Goal: Book appointment/travel/reservation

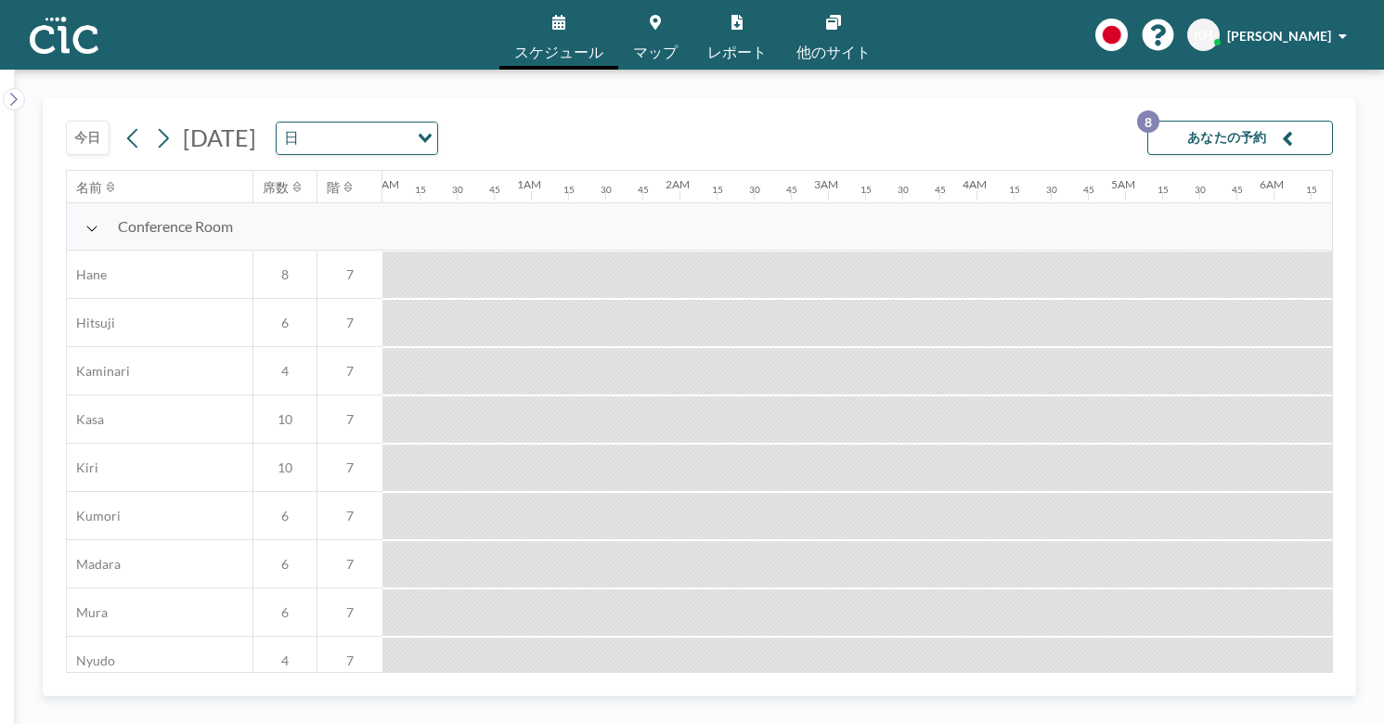
scroll to position [0, 1867]
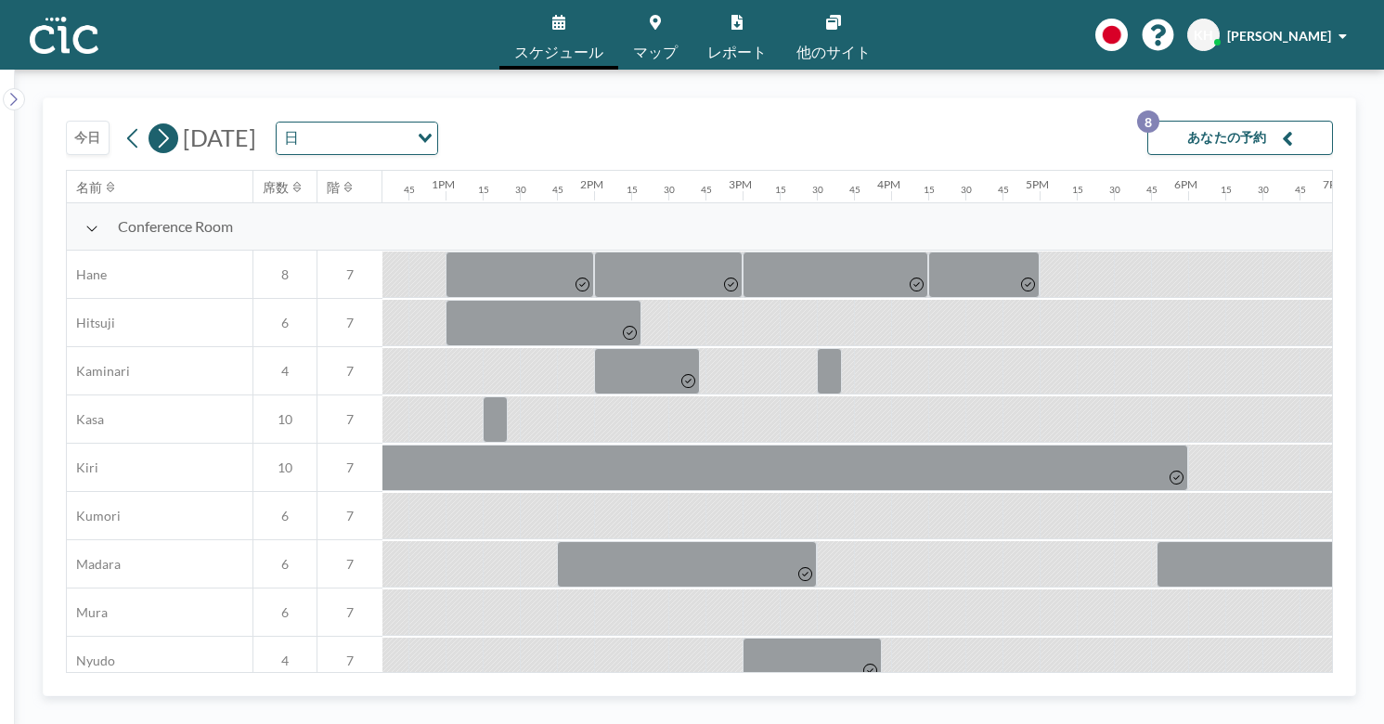
click at [159, 128] on icon at bounding box center [164, 137] width 10 height 19
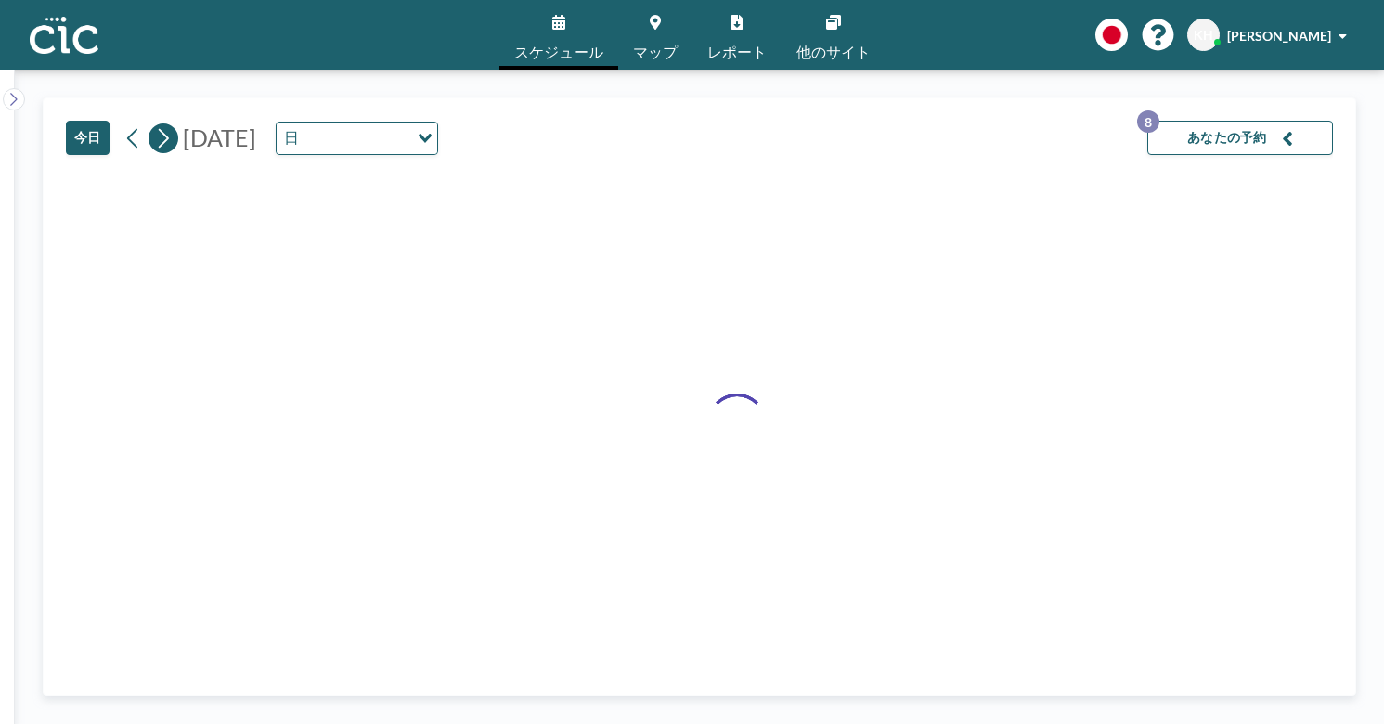
click at [159, 128] on icon at bounding box center [164, 137] width 10 height 19
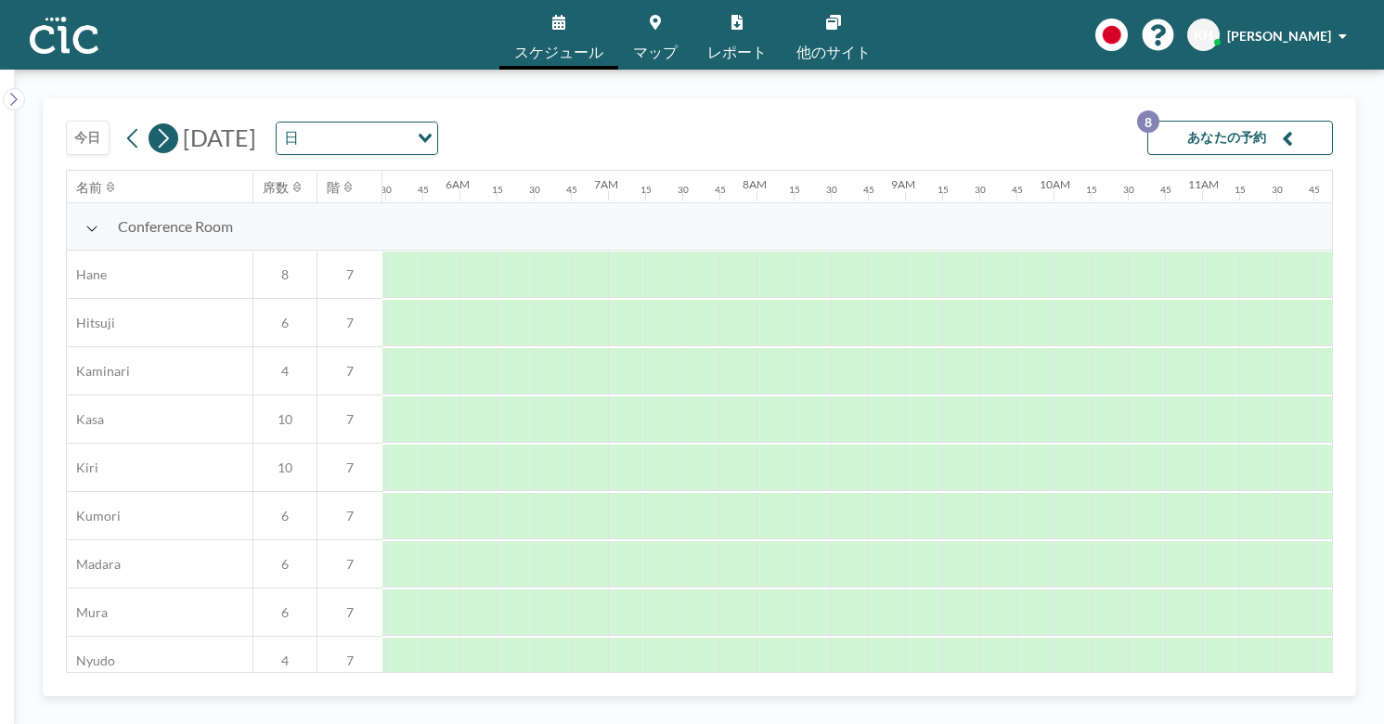
scroll to position [0, 902]
click at [159, 128] on icon at bounding box center [164, 137] width 10 height 19
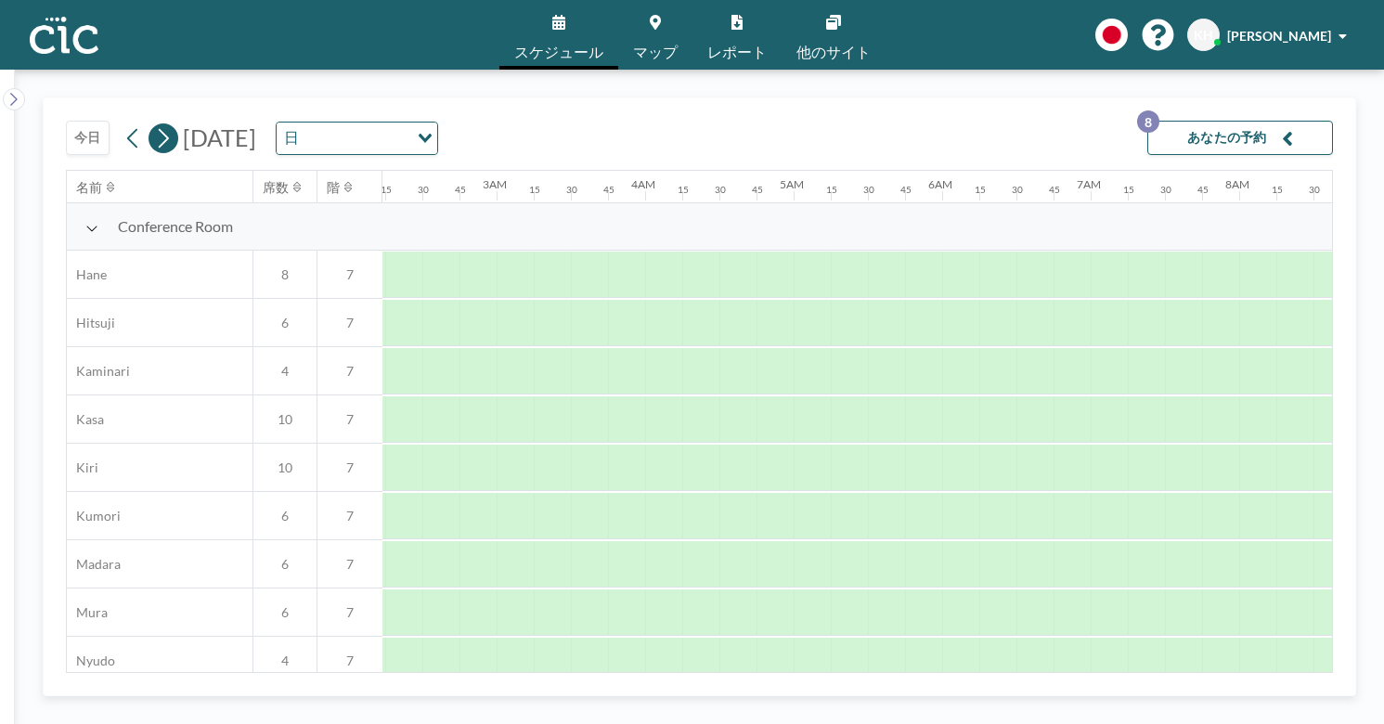
click at [159, 128] on icon at bounding box center [164, 137] width 10 height 19
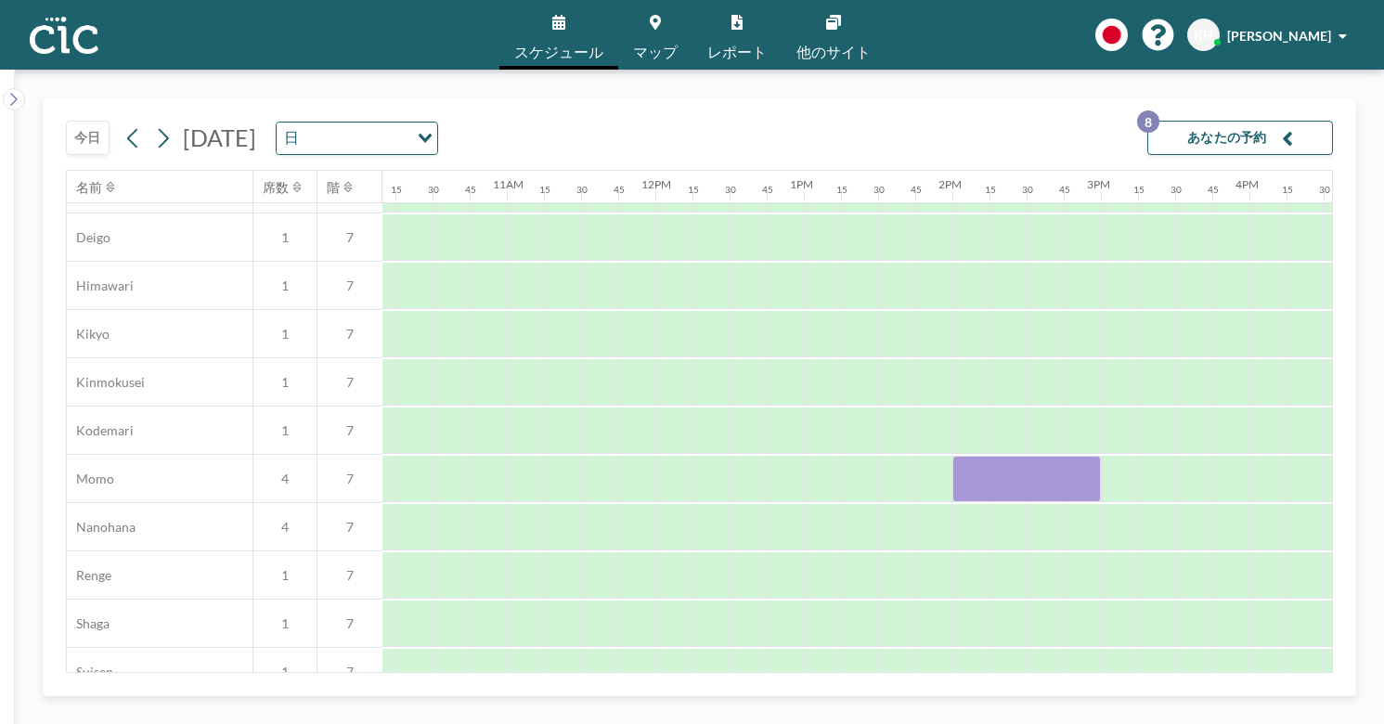
scroll to position [664, 1525]
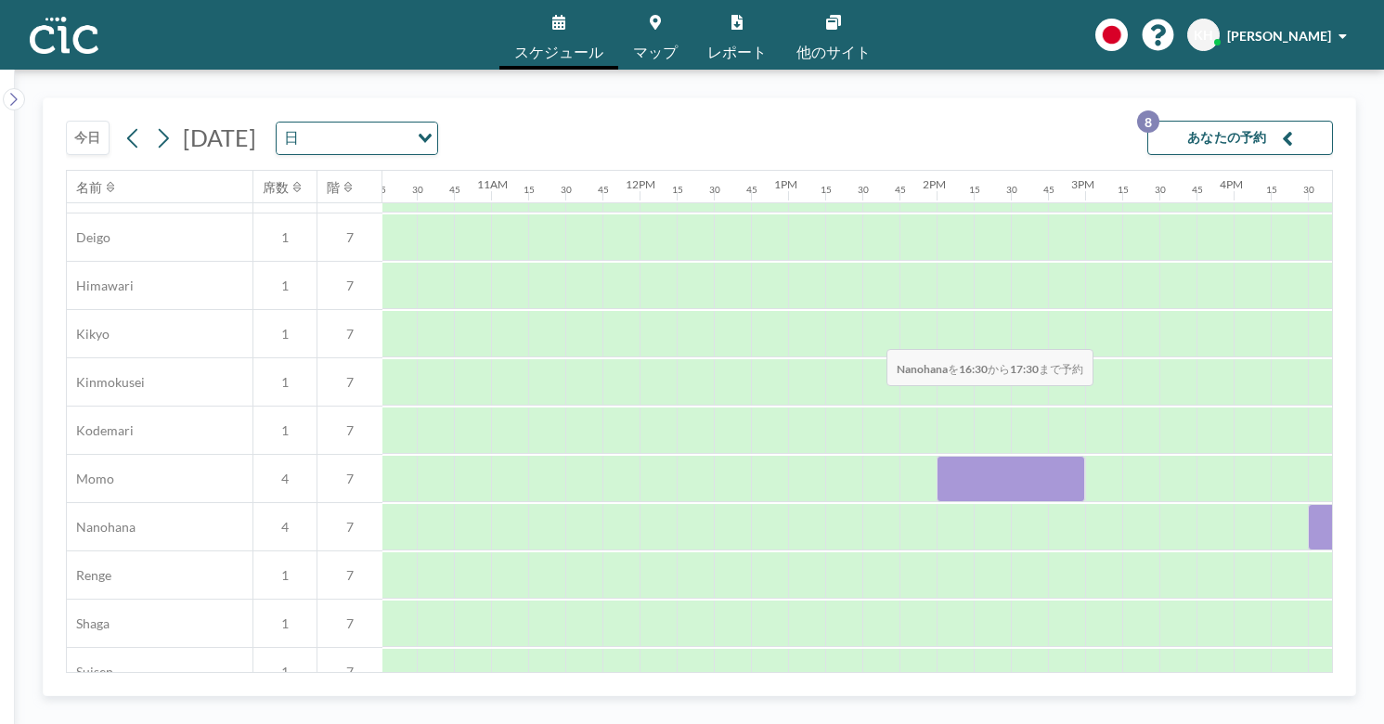
drag, startPoint x: 797, startPoint y: 305, endPoint x: 881, endPoint y: 305, distance: 83.5
click at [1308, 504] on div at bounding box center [1382, 527] width 148 height 46
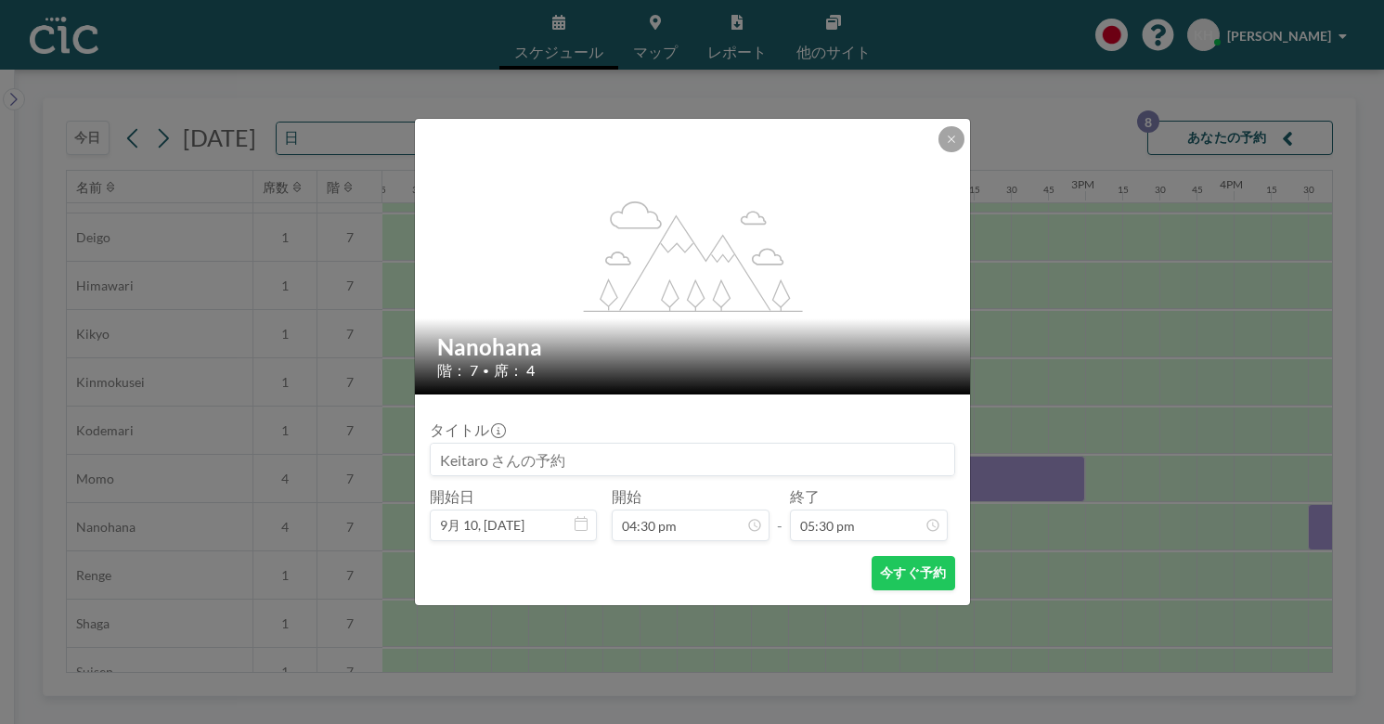
scroll to position [1955, 0]
click at [623, 444] on input at bounding box center [692, 460] width 523 height 32
type input "帆に風"
click at [884, 556] on button "今すぐ予約" at bounding box center [912, 573] width 83 height 34
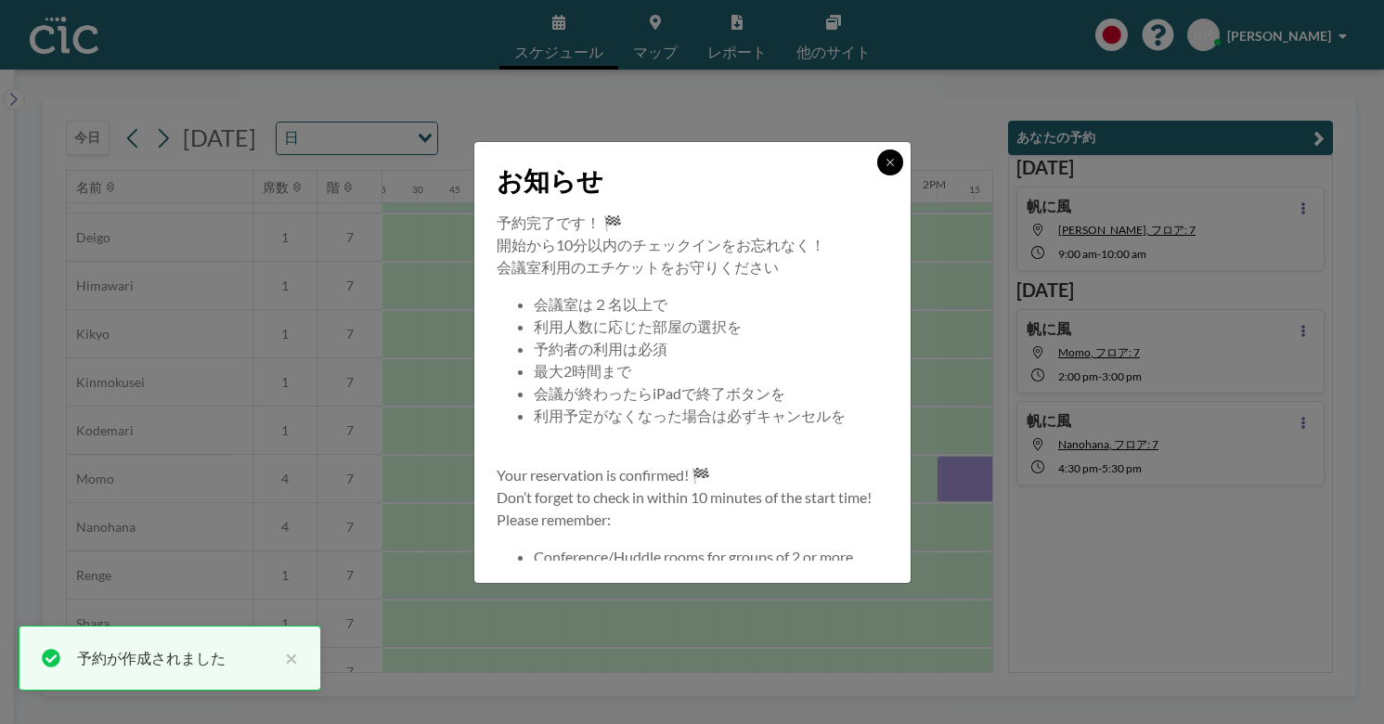
click at [877, 175] on button at bounding box center [890, 162] width 26 height 26
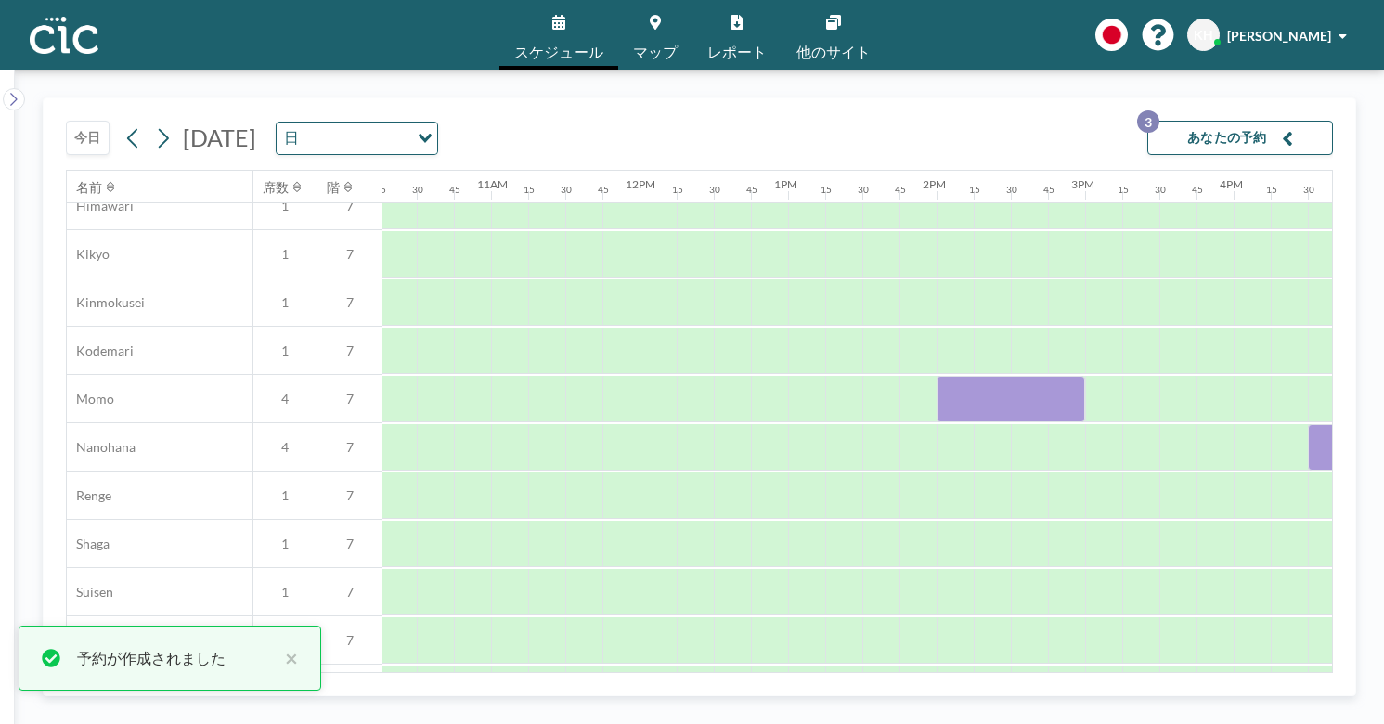
scroll to position [742, 1525]
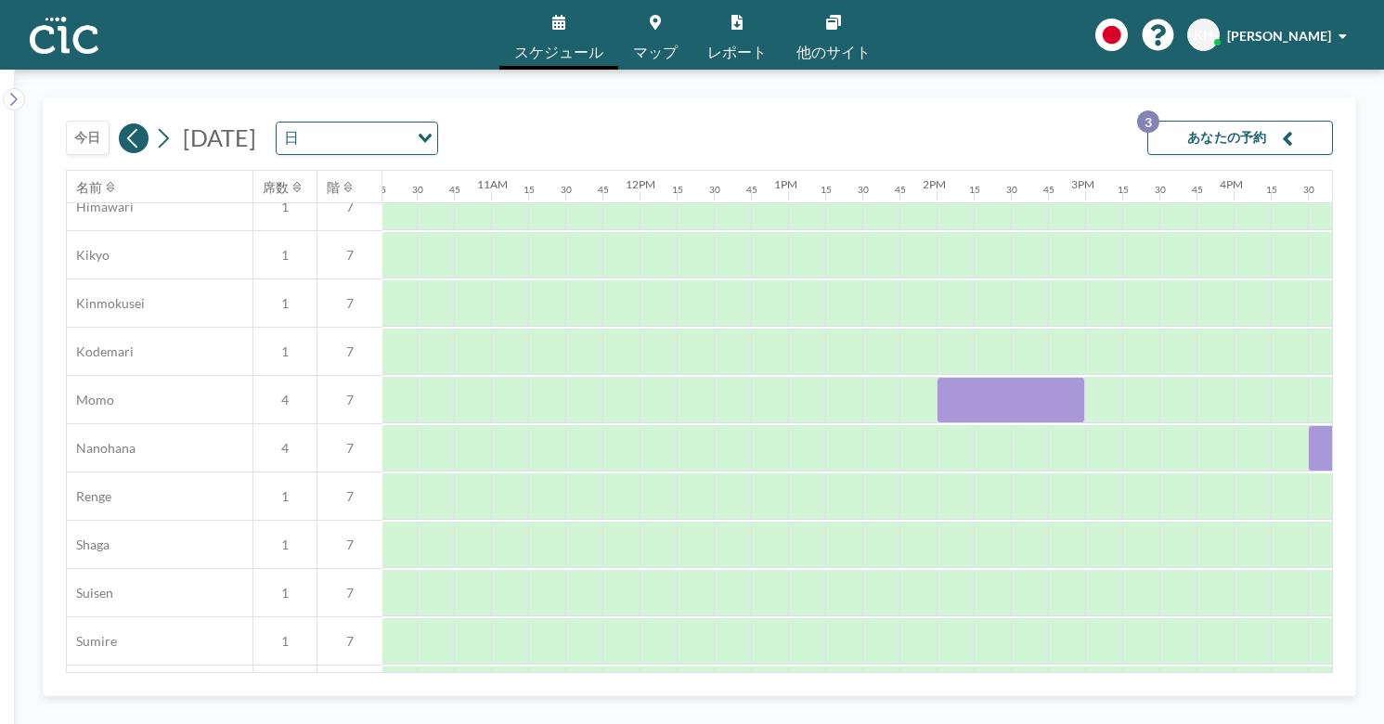
click at [124, 124] on icon at bounding box center [133, 138] width 18 height 28
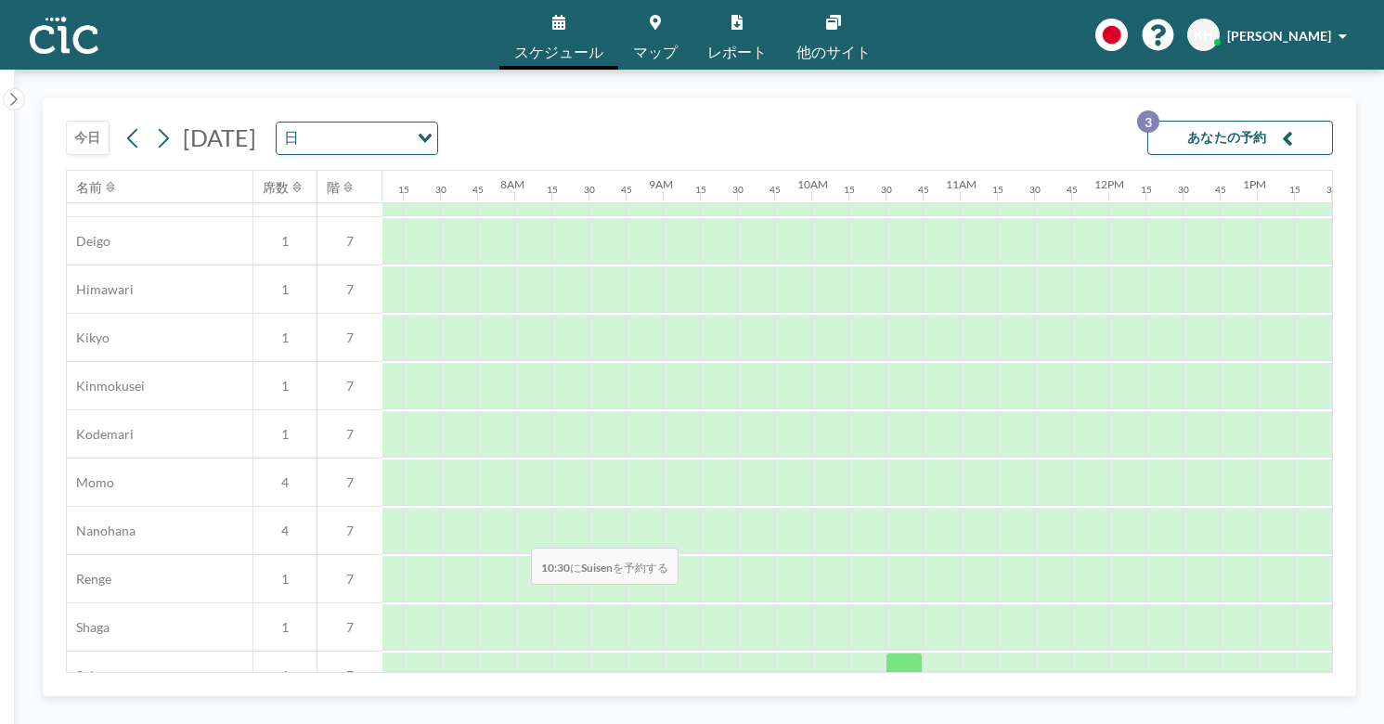
scroll to position [620, 1056]
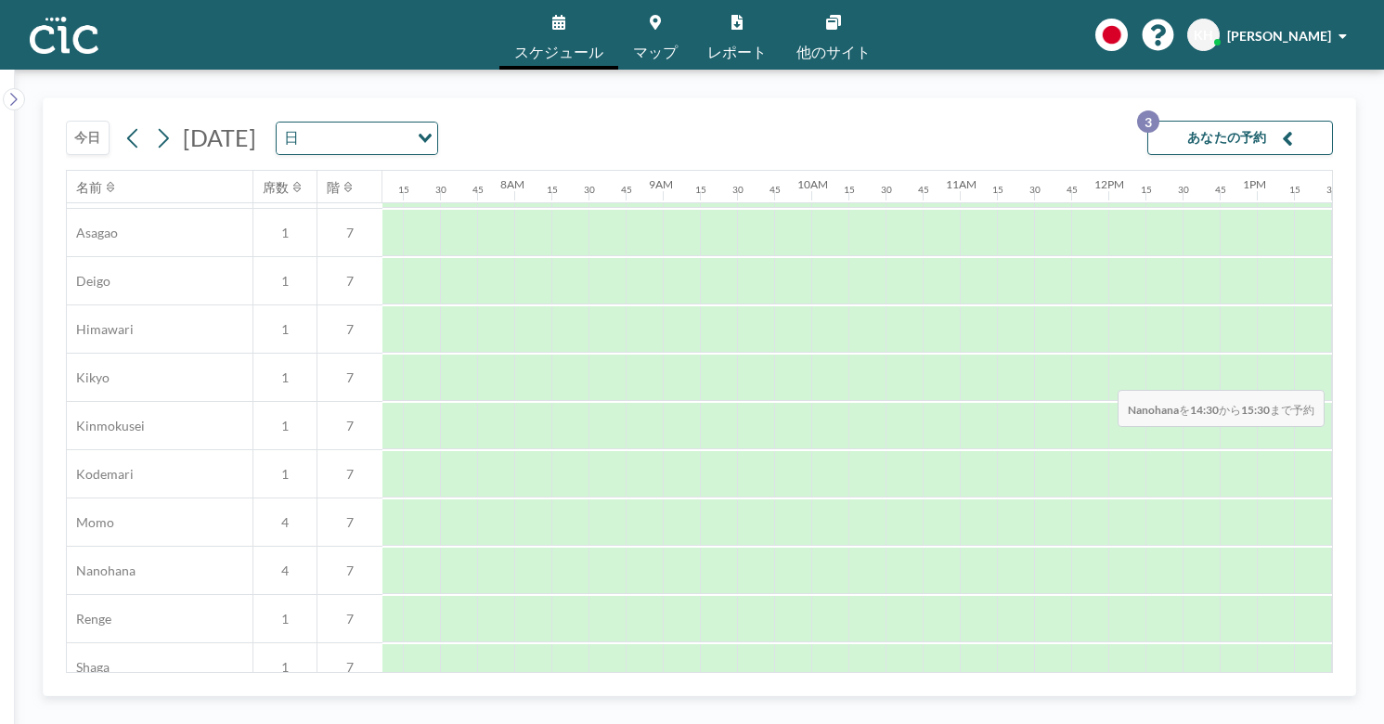
drag, startPoint x: 1015, startPoint y: 345, endPoint x: 1112, endPoint y: 346, distance: 96.5
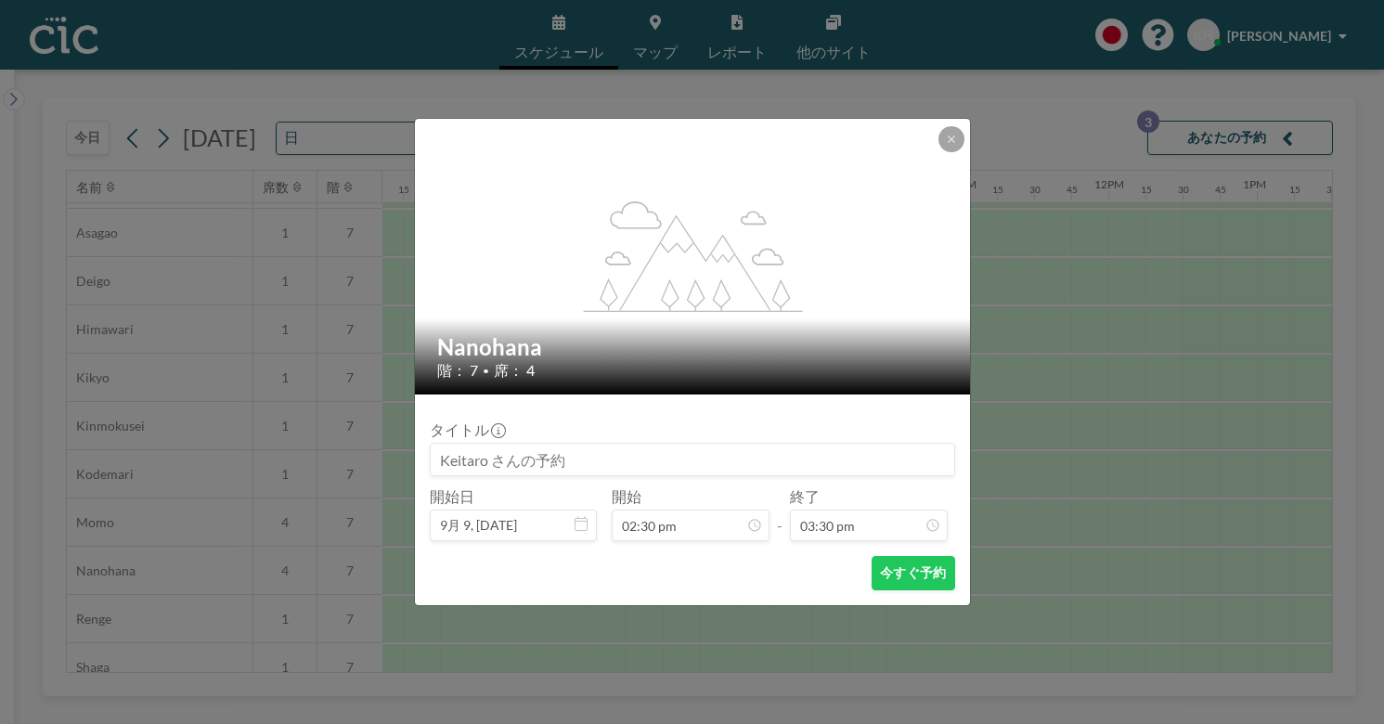
click at [582, 444] on input at bounding box center [692, 460] width 523 height 32
type input "帆に風"
click at [872, 556] on button "今すぐ予約" at bounding box center [912, 573] width 83 height 34
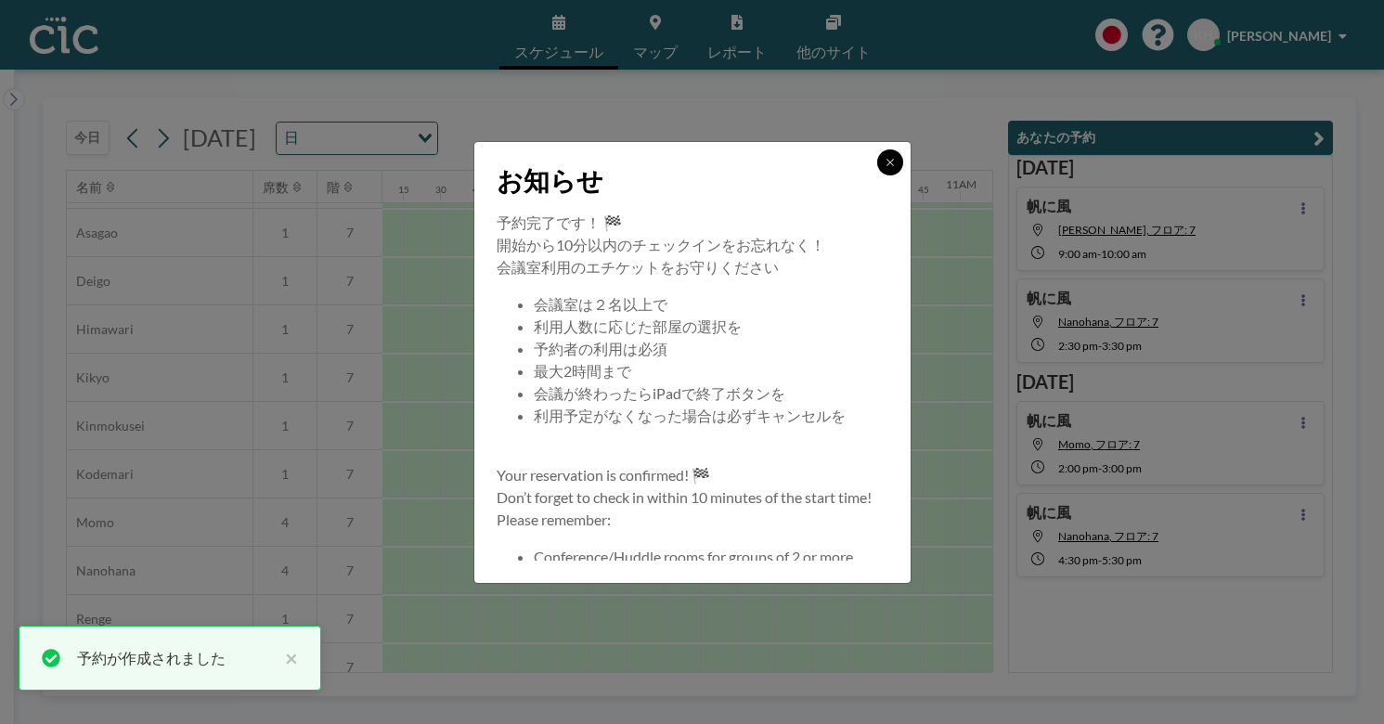
click at [877, 175] on button at bounding box center [890, 162] width 26 height 26
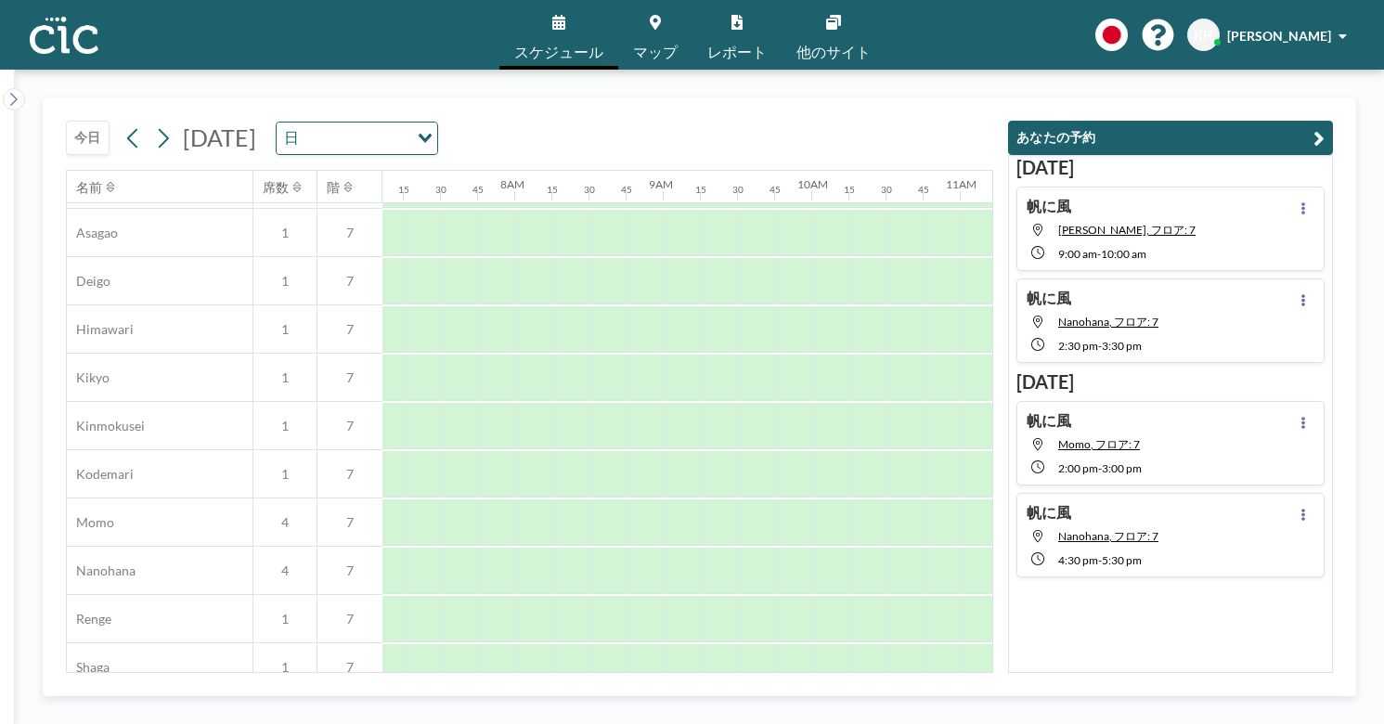
click at [66, 121] on button "今日" at bounding box center [88, 138] width 44 height 34
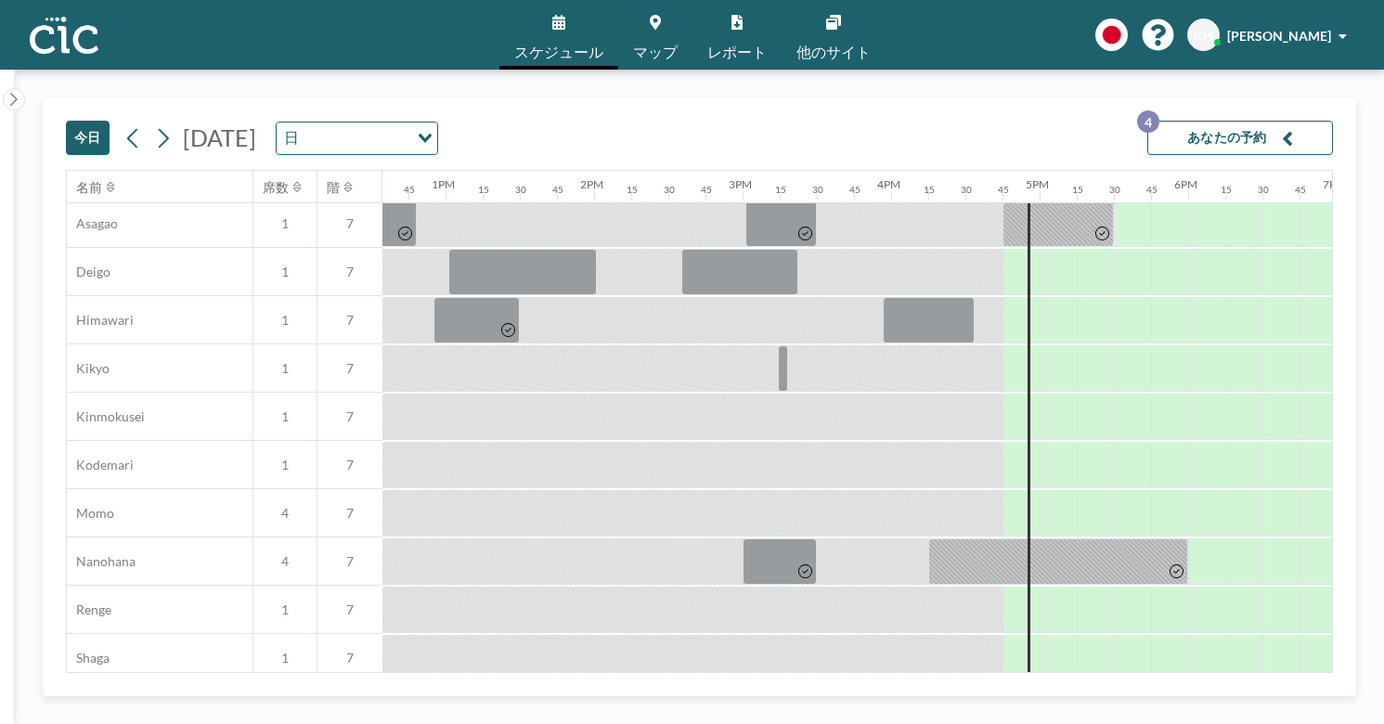
scroll to position [635, 1867]
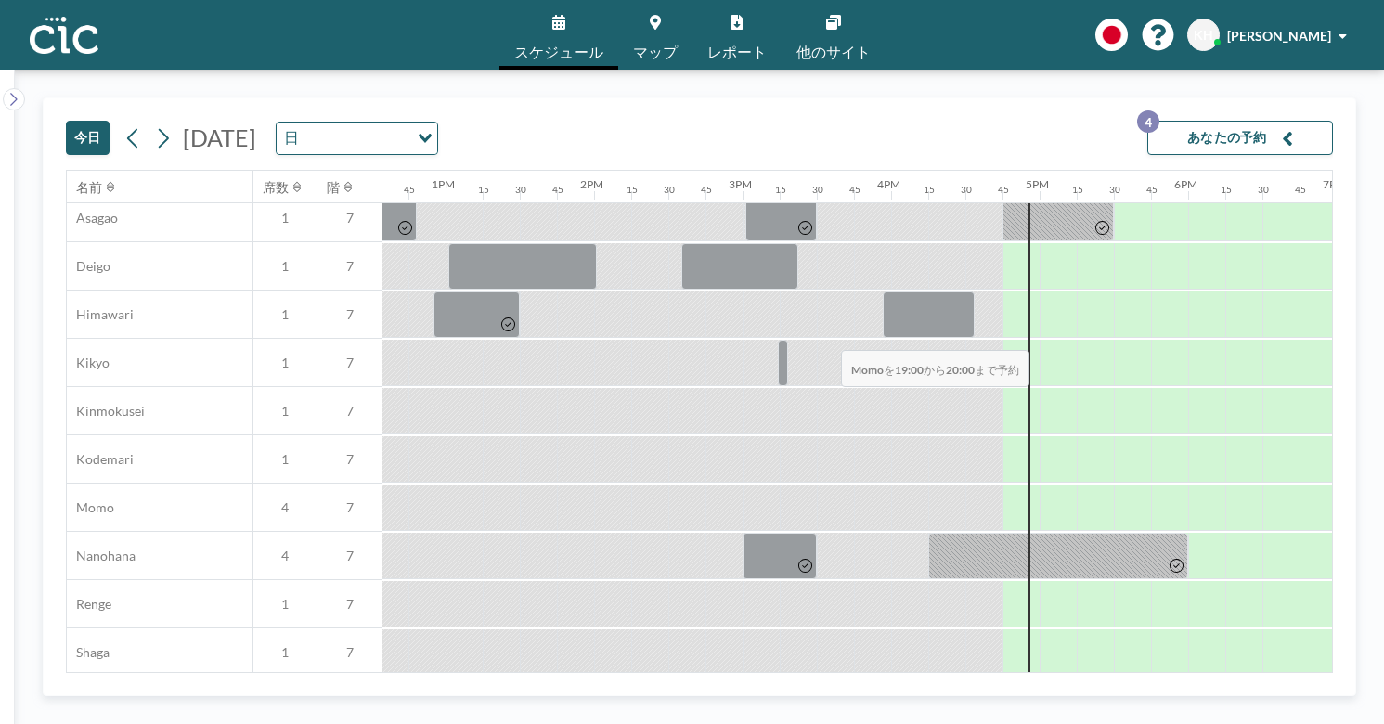
drag, startPoint x: 750, startPoint y: 319, endPoint x: 835, endPoint y: 306, distance: 86.4
click at [1336, 484] on div at bounding box center [1410, 507] width 148 height 46
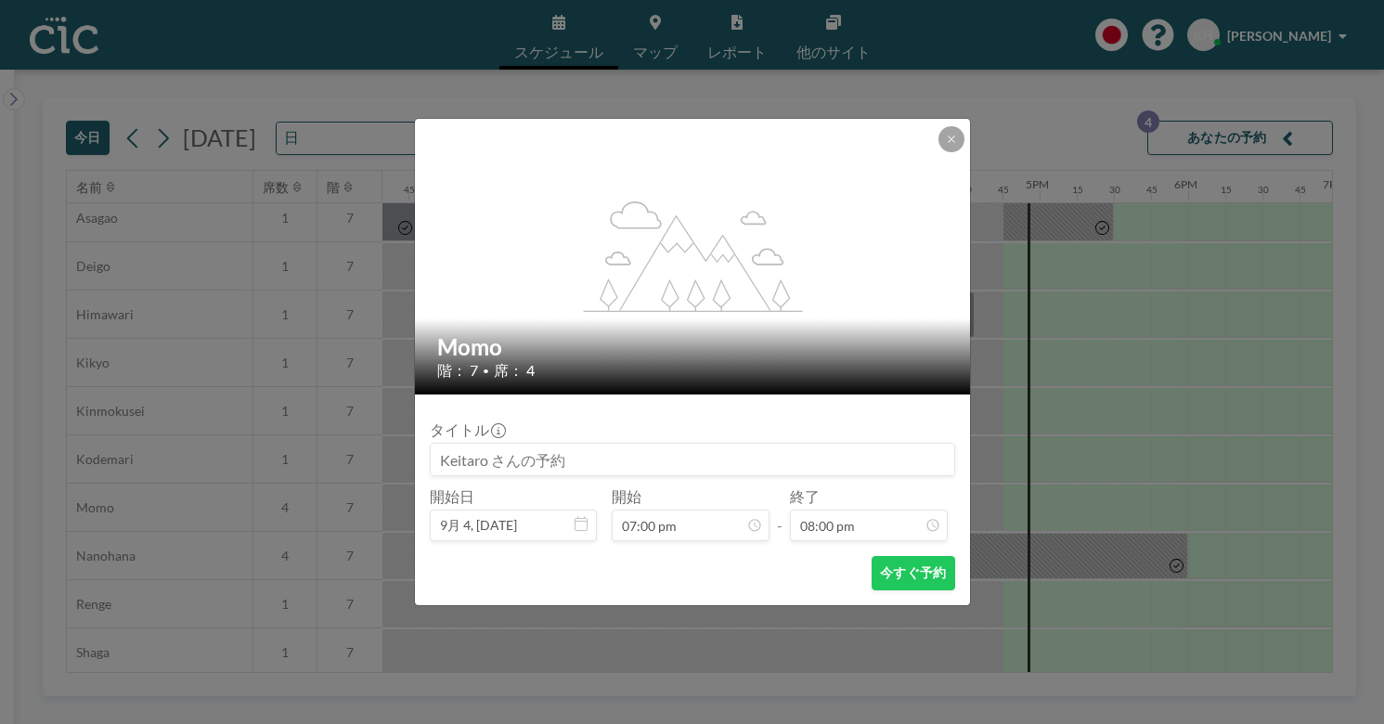
scroll to position [237, 0]
click at [599, 444] on input at bounding box center [692, 460] width 523 height 32
type input "帆に風"
click at [881, 556] on button "今すぐ予約" at bounding box center [912, 573] width 83 height 34
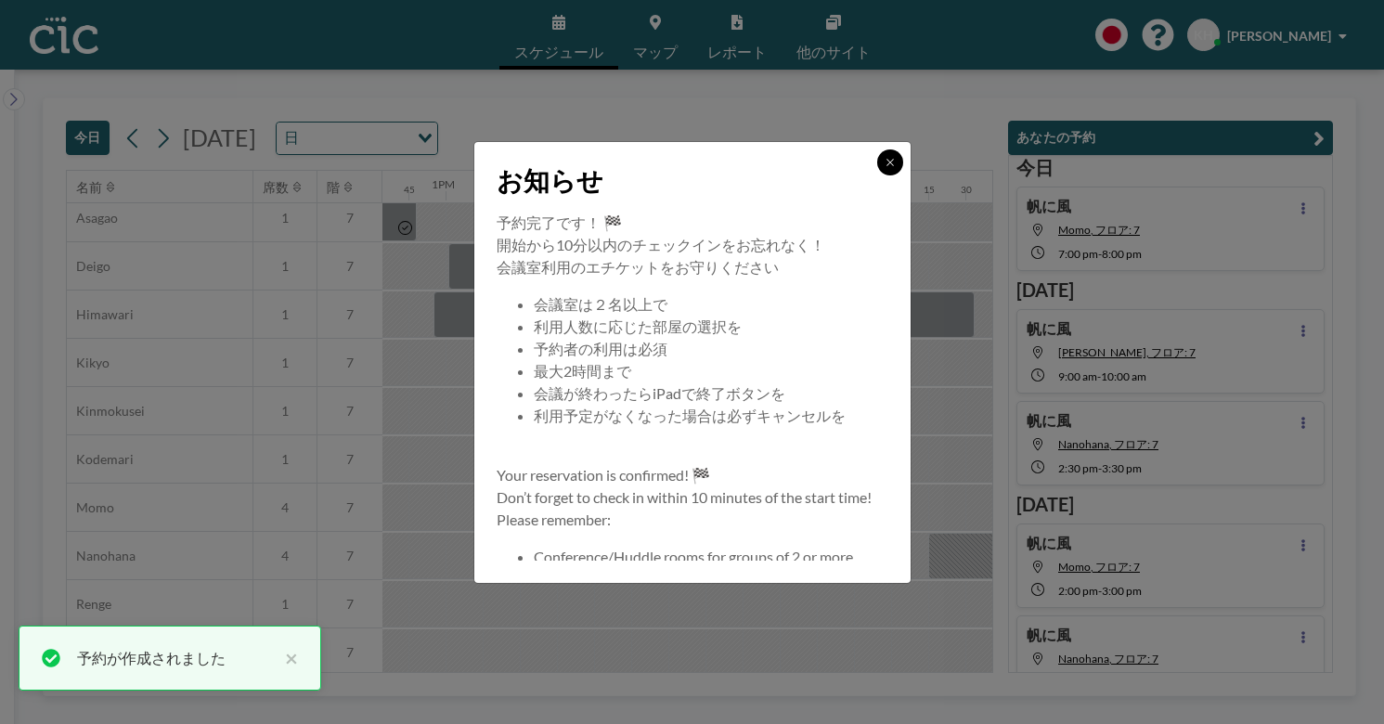
click at [884, 168] on icon at bounding box center [889, 162] width 11 height 11
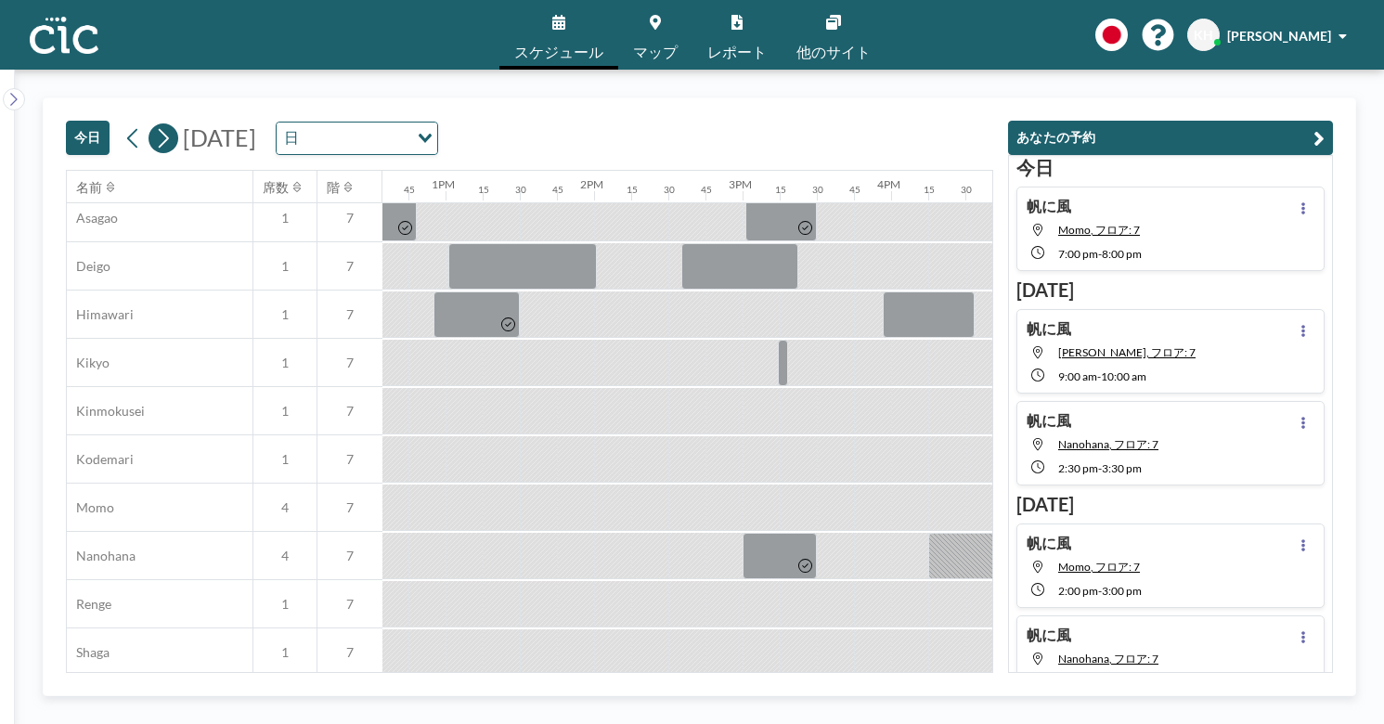
click at [154, 124] on icon at bounding box center [163, 138] width 18 height 28
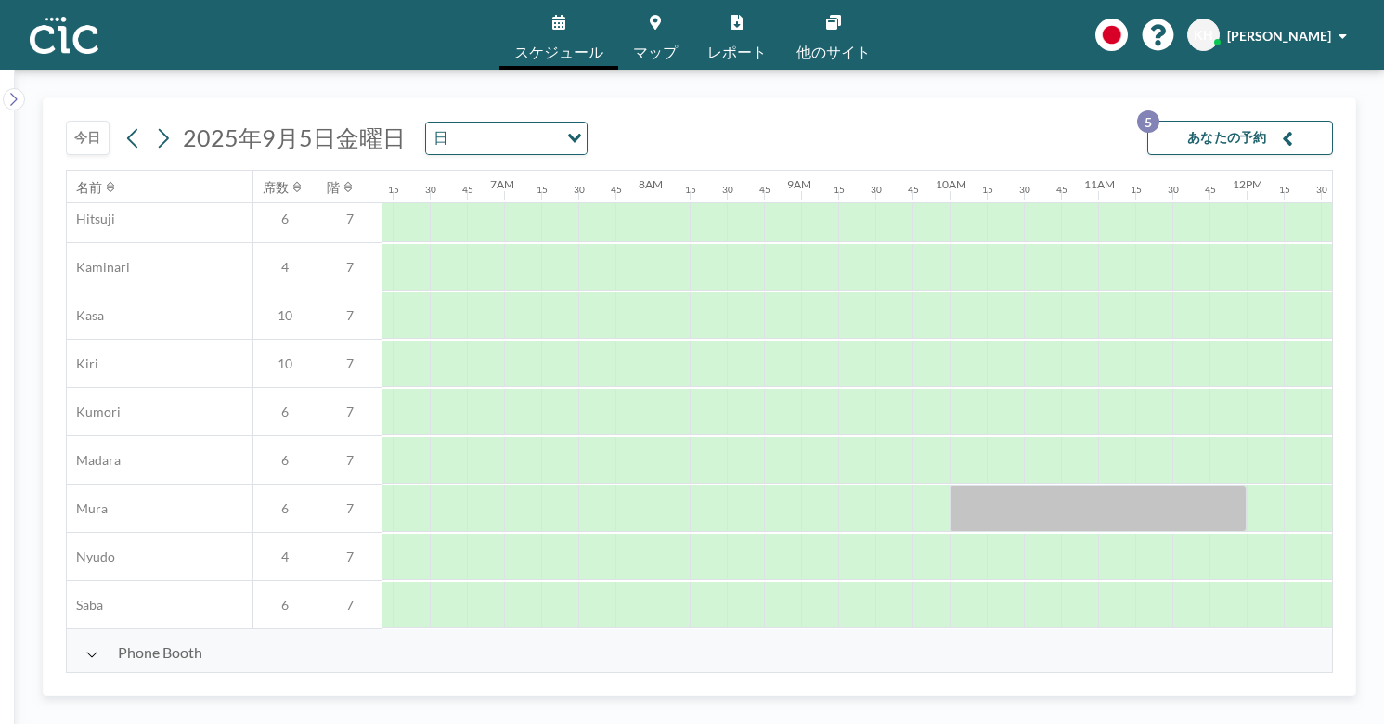
scroll to position [0, 918]
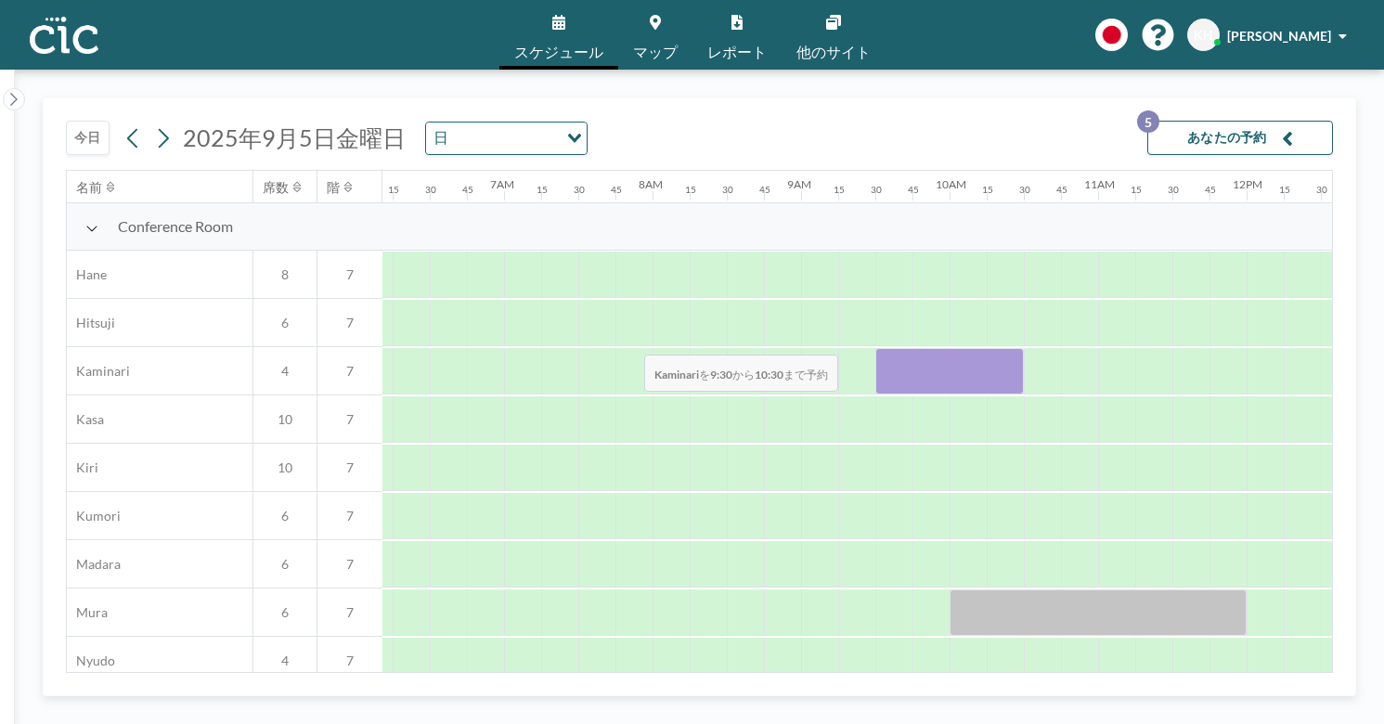
drag, startPoint x: 554, startPoint y: 301, endPoint x: 639, endPoint y: 311, distance: 85.1
click at [875, 348] on div at bounding box center [949, 371] width 148 height 46
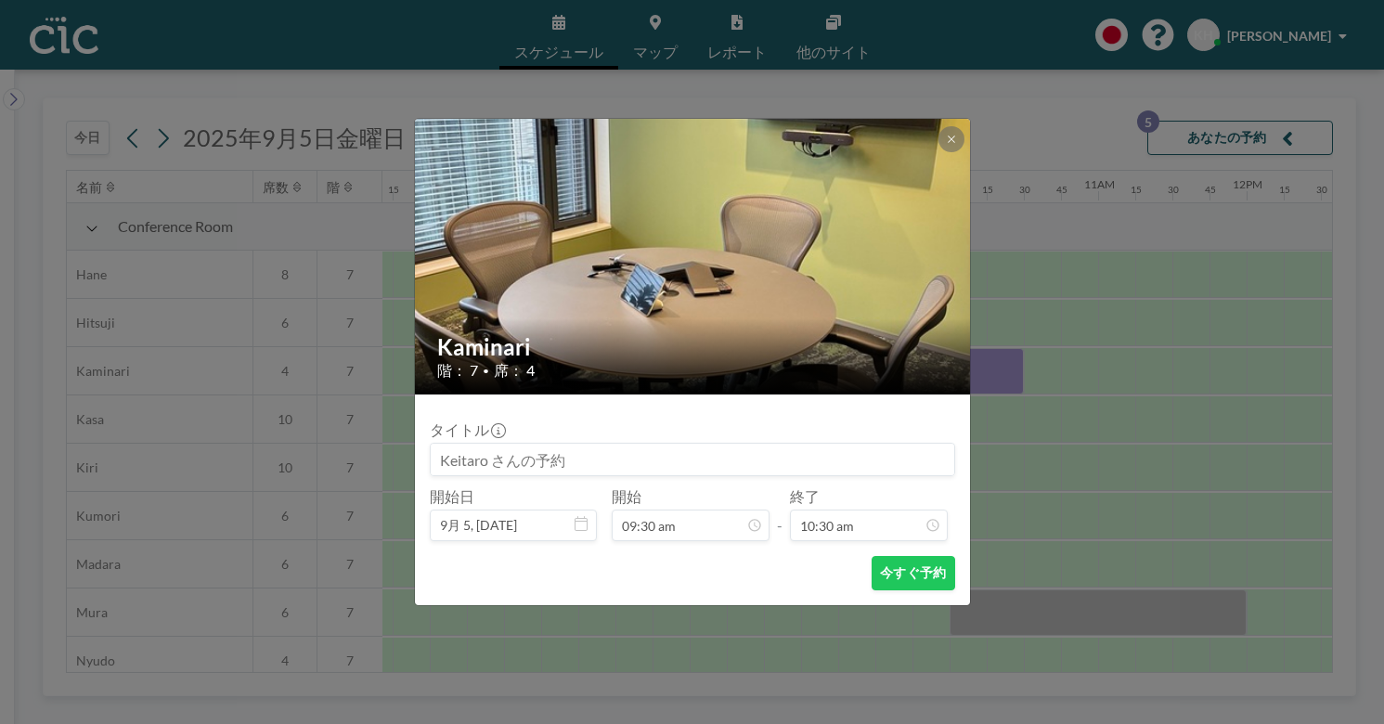
click at [616, 444] on input at bounding box center [692, 460] width 523 height 32
type input "帆に風"
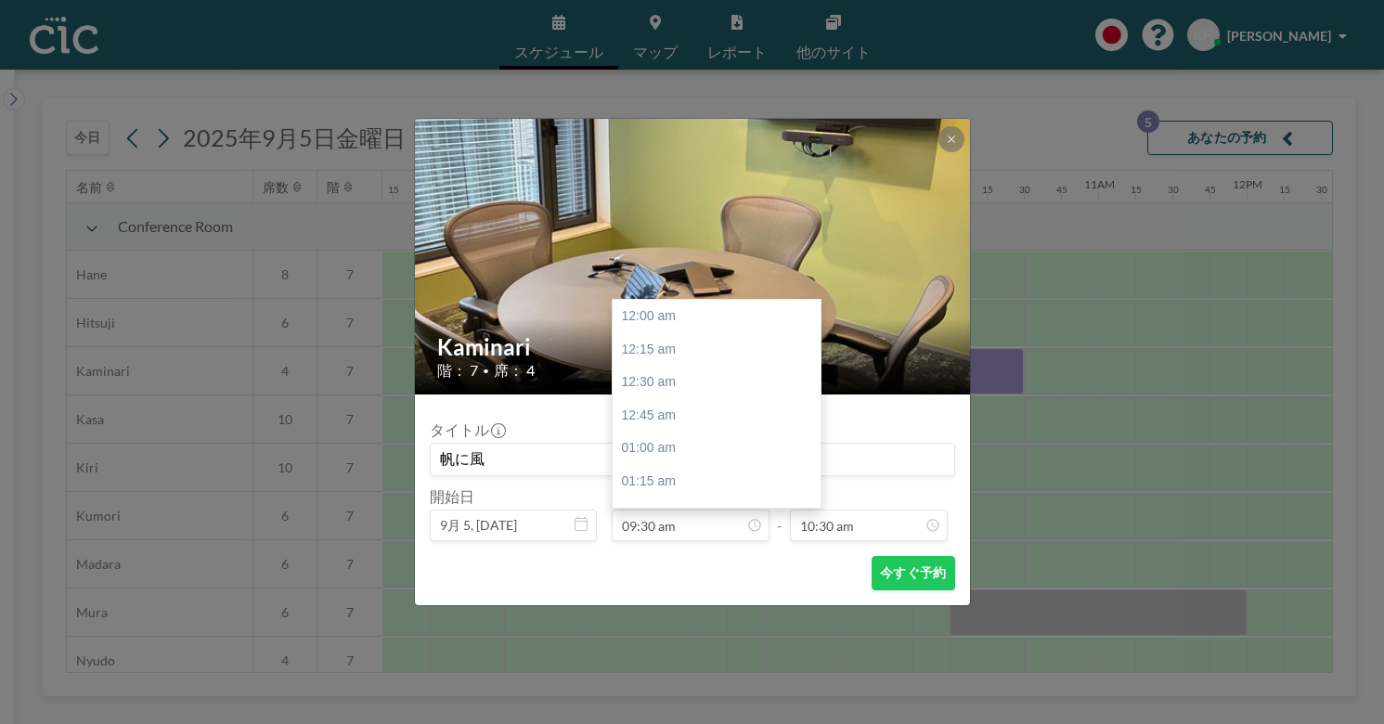
scroll to position [1126, 0]
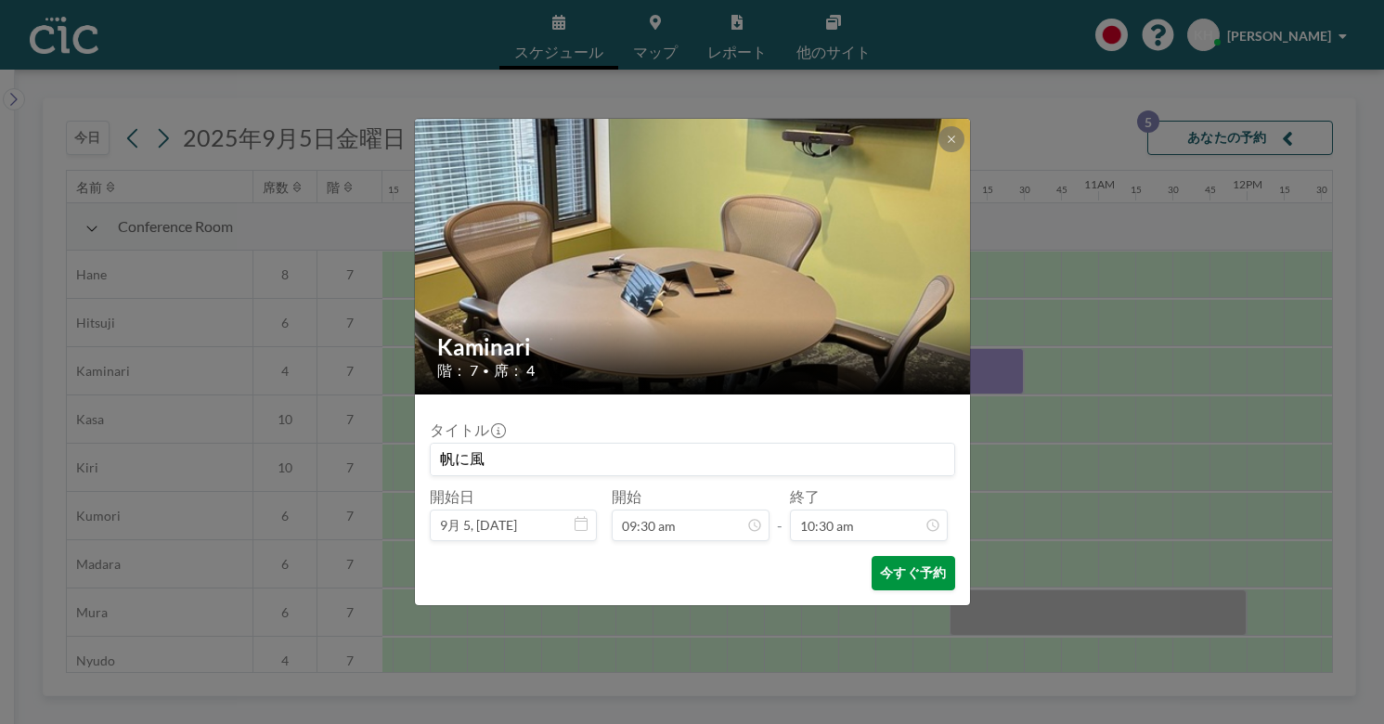
click at [885, 556] on button "今すぐ予約" at bounding box center [912, 573] width 83 height 34
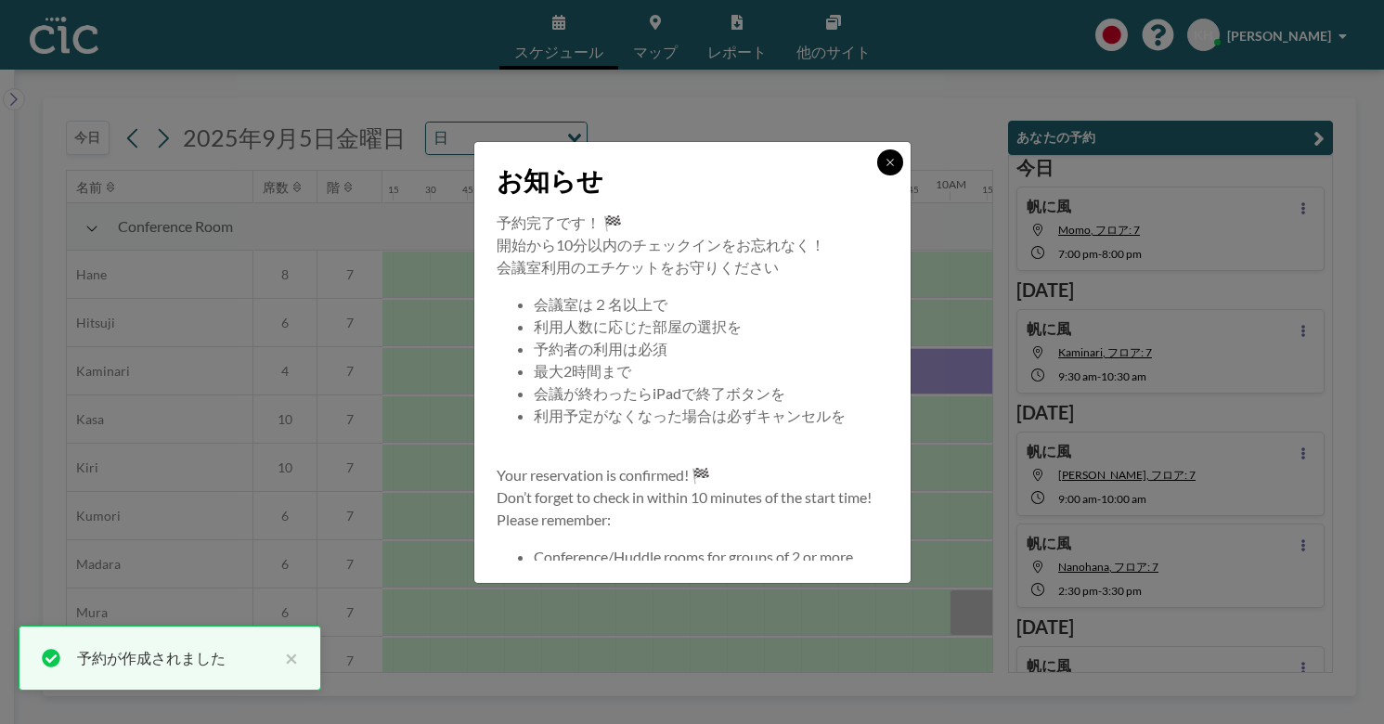
click at [877, 175] on button at bounding box center [890, 162] width 26 height 26
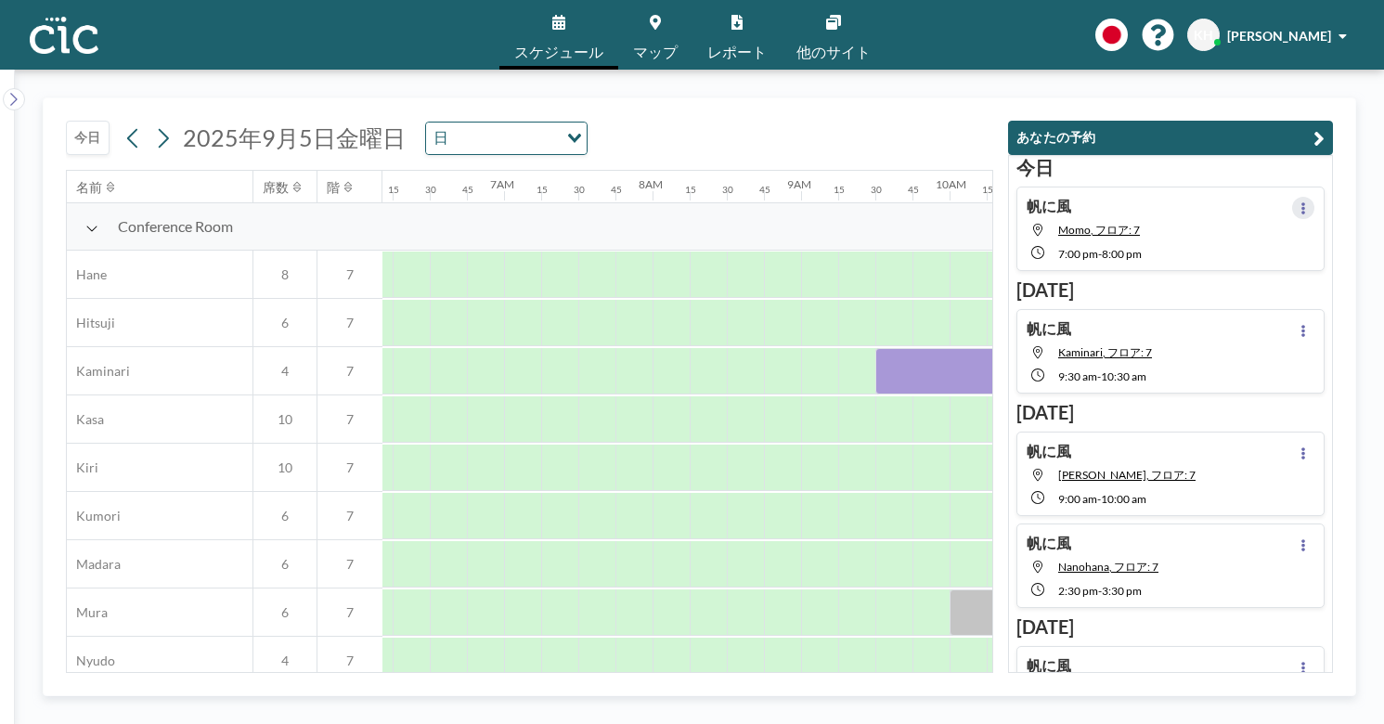
click at [1307, 202] on icon at bounding box center [1302, 208] width 7 height 12
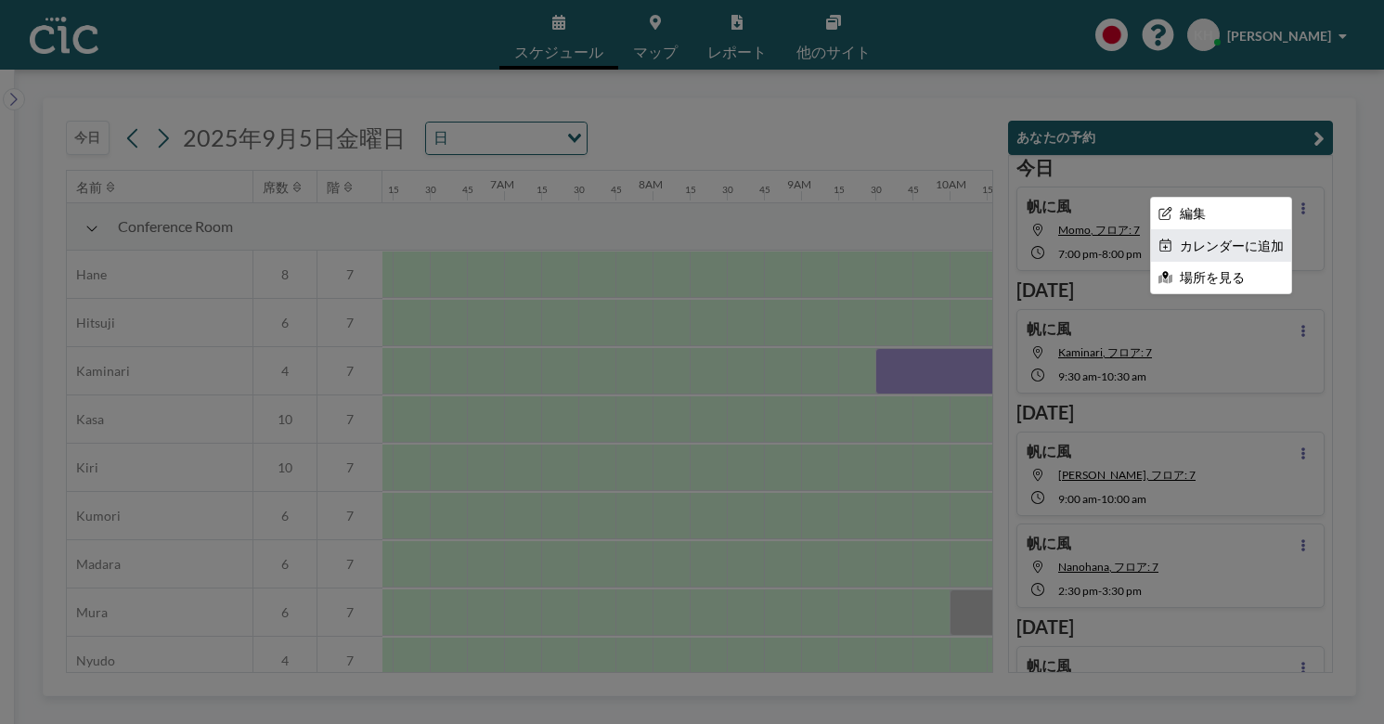
click at [1266, 230] on li "カレンダーに追加" at bounding box center [1221, 246] width 140 height 32
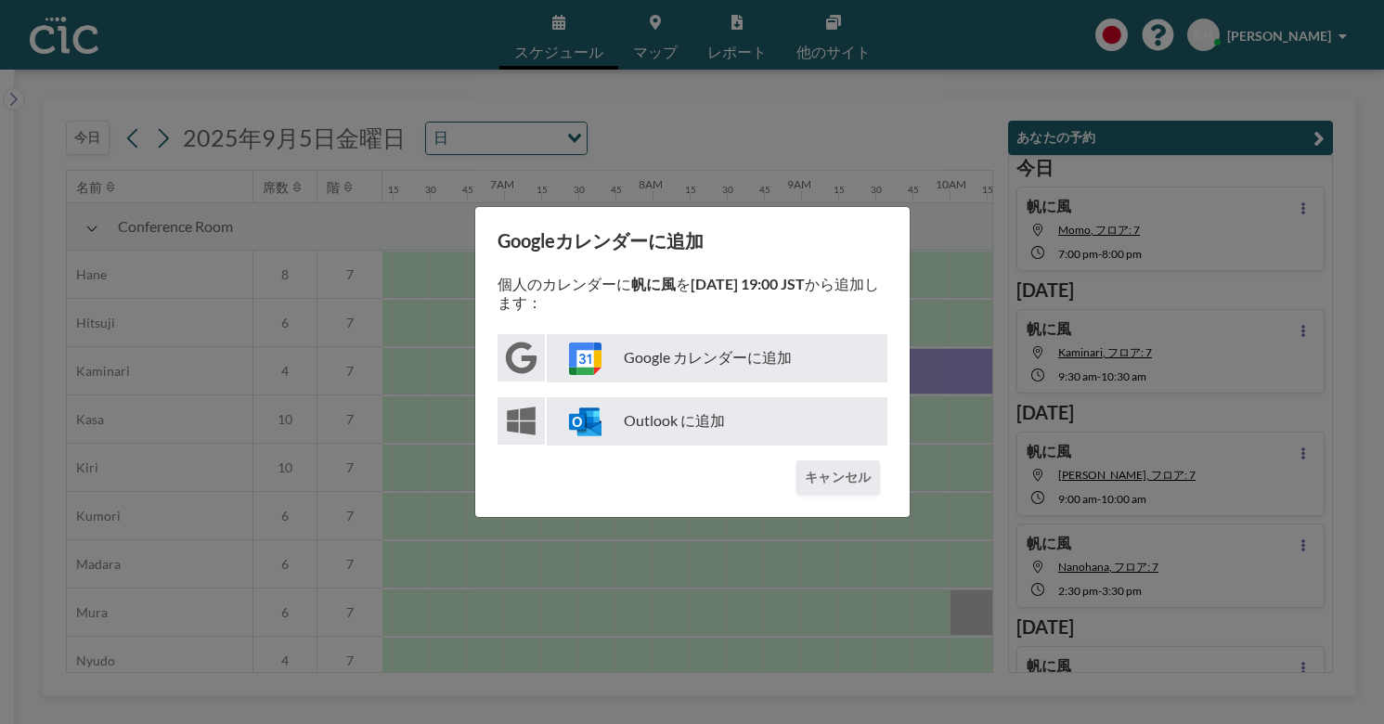
click at [707, 342] on p "Google カレンダーに追加" at bounding box center [717, 358] width 341 height 48
click at [1005, 326] on div "Googleカレンダーに追加 個人のカレンダーに 帆に風 を [DATE] 19:00 JST から追加します： Google カレンダーに追加 Outloo…" at bounding box center [692, 362] width 1384 height 724
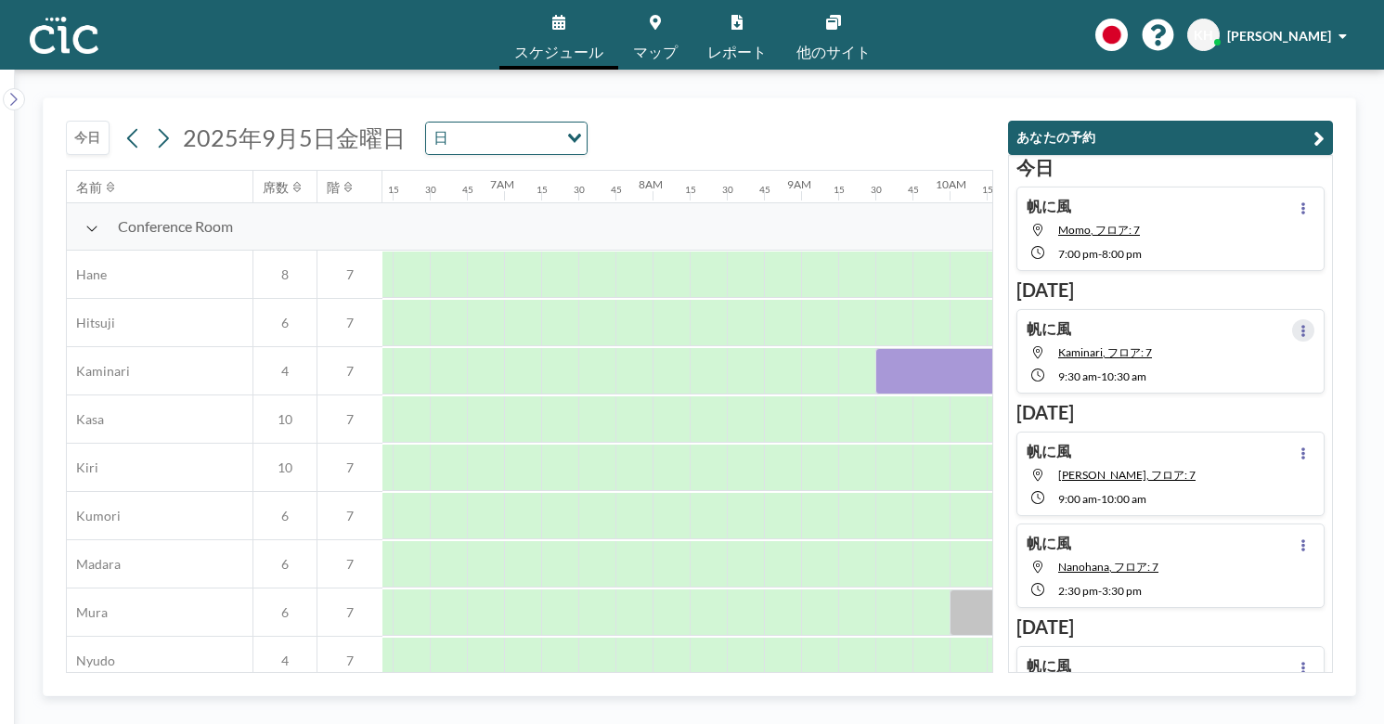
click at [1305, 325] on icon at bounding box center [1303, 331] width 4 height 12
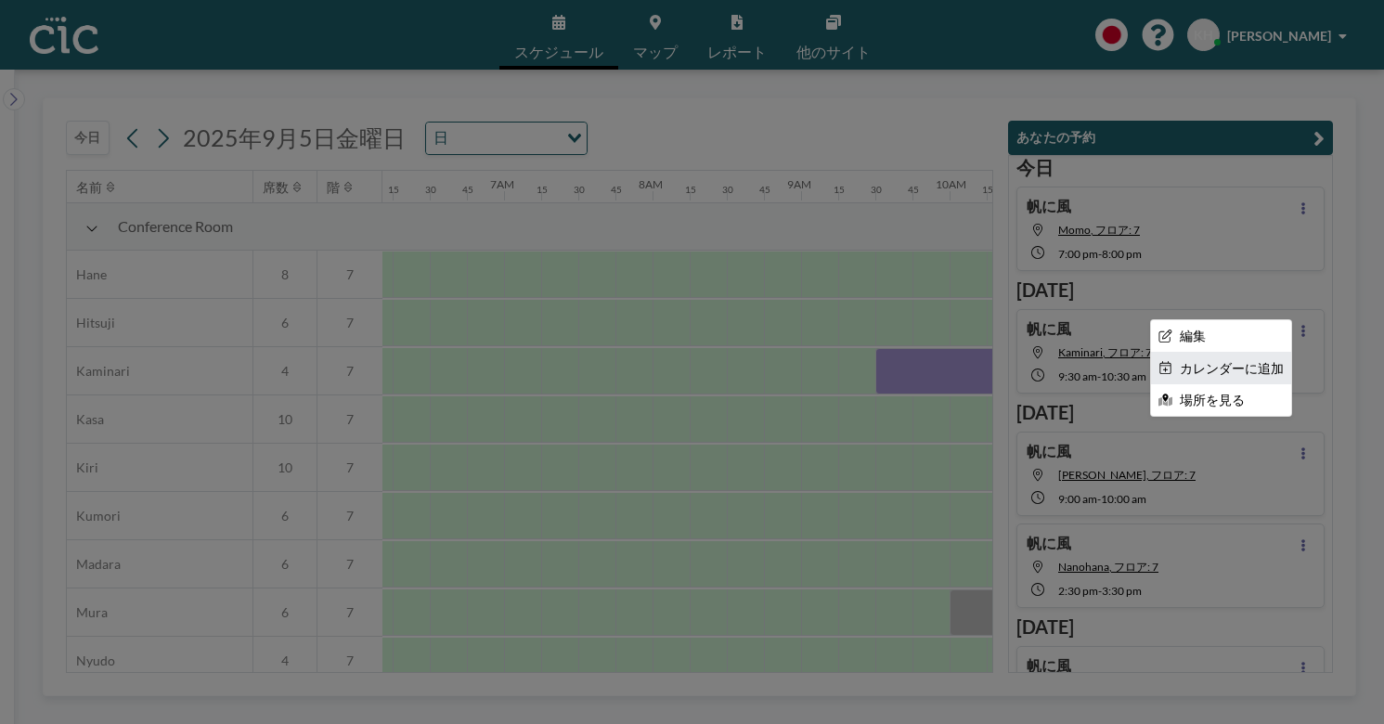
click at [1272, 353] on li "カレンダーに追加" at bounding box center [1221, 369] width 140 height 32
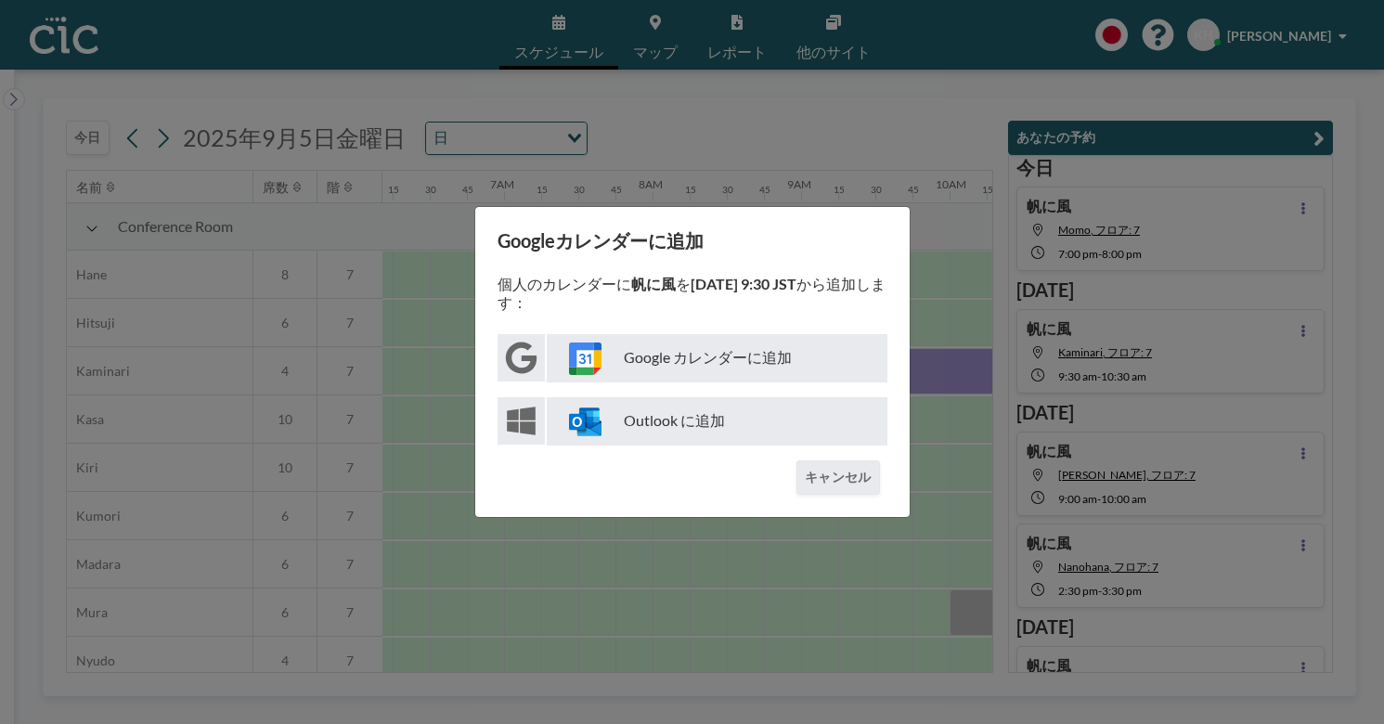
click at [668, 366] on p "Google カレンダーに追加" at bounding box center [717, 358] width 341 height 48
click at [470, 137] on div "Googleカレンダーに追加 個人のカレンダーに 帆に風 を [DATE] 9:30 JST から追加します： Google カレンダーに追加 Outlook…" at bounding box center [692, 362] width 1384 height 724
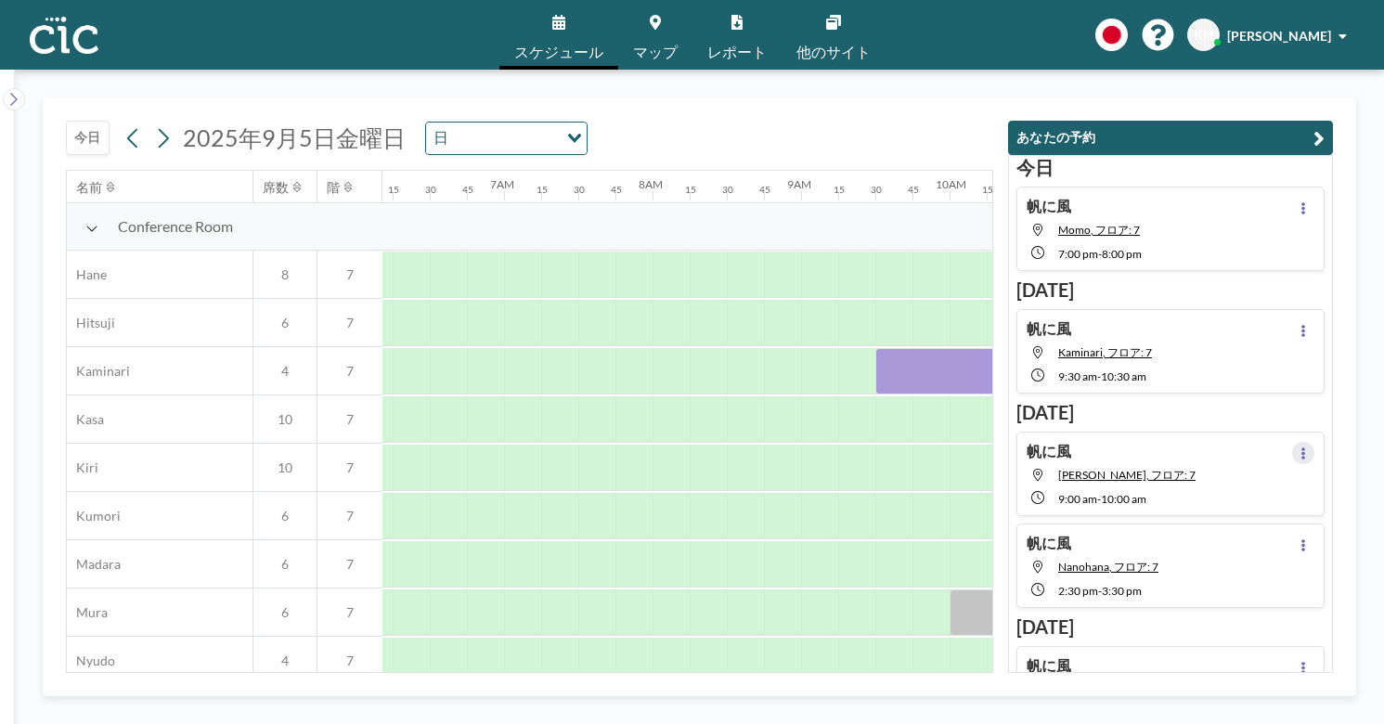
click at [1314, 442] on button at bounding box center [1303, 453] width 22 height 22
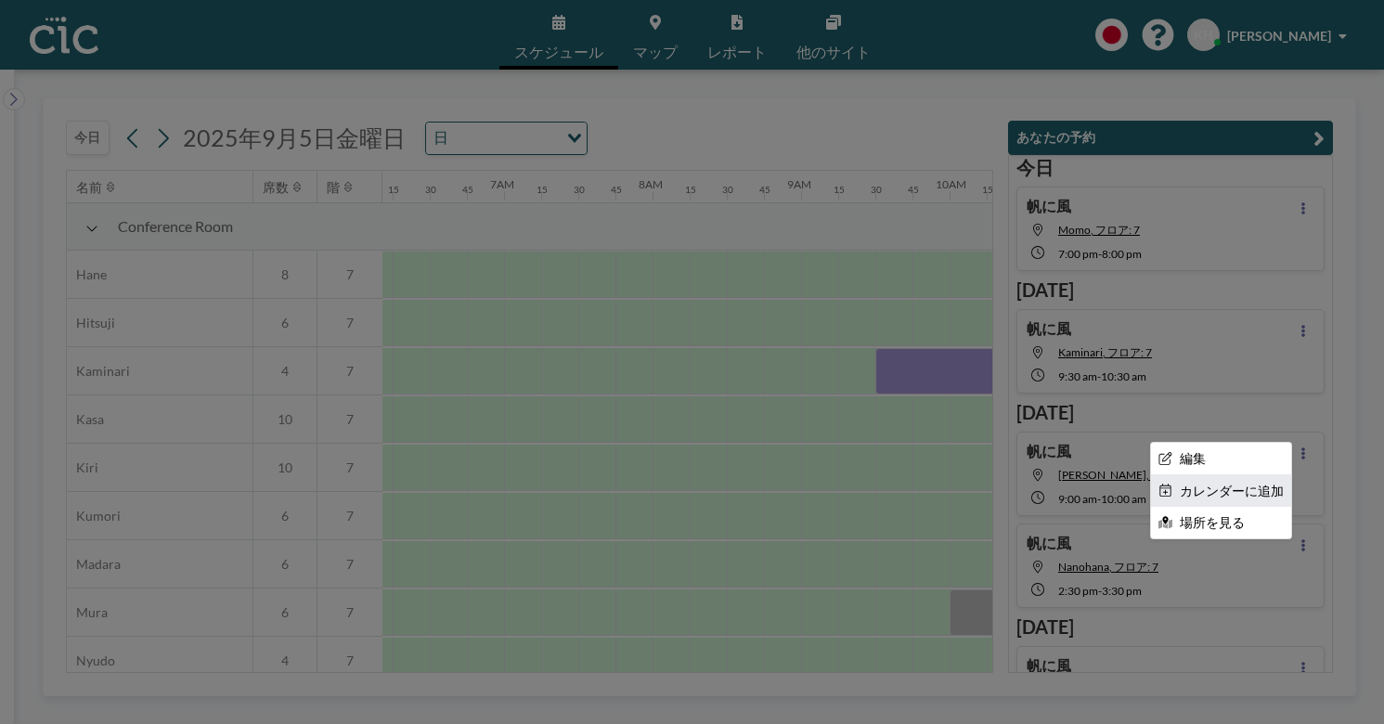
click at [1206, 475] on li "カレンダーに追加" at bounding box center [1221, 491] width 140 height 32
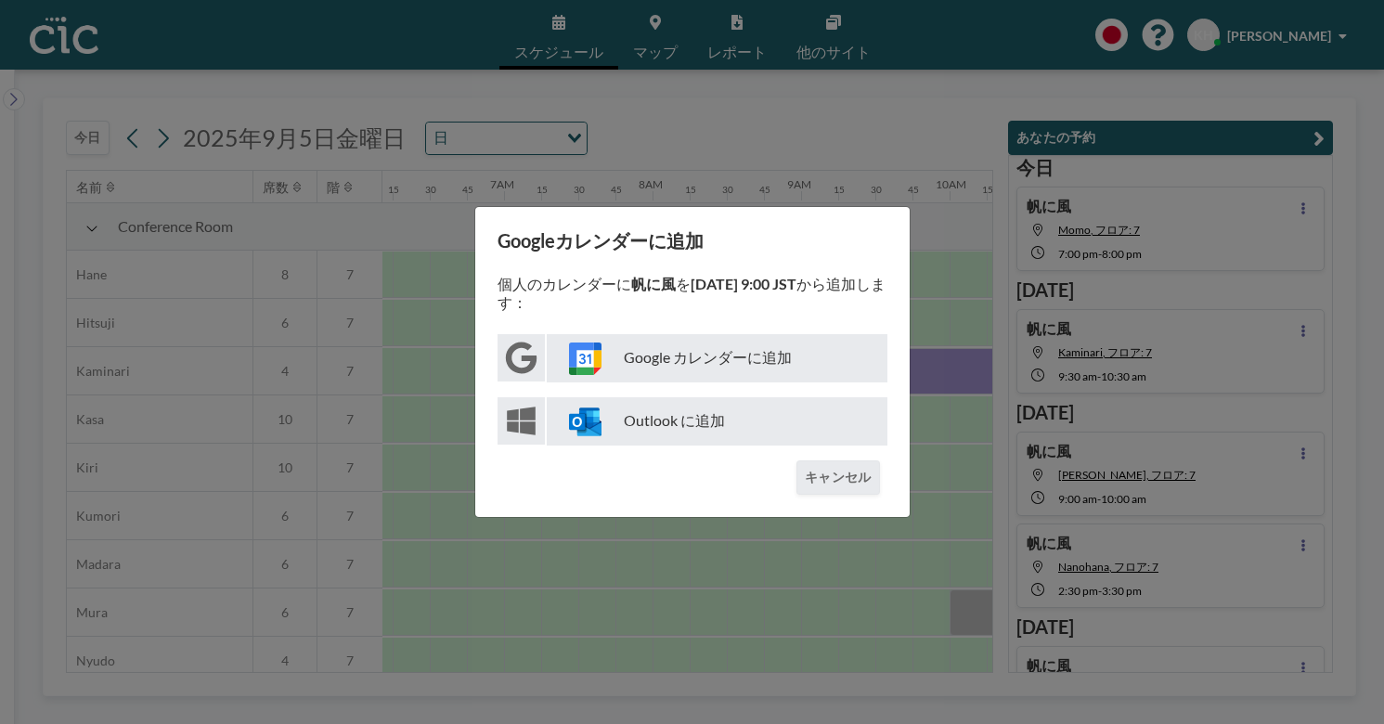
click at [726, 350] on p "Google カレンダーに追加" at bounding box center [717, 358] width 341 height 48
click at [827, 460] on button "キャンセル" at bounding box center [837, 477] width 83 height 34
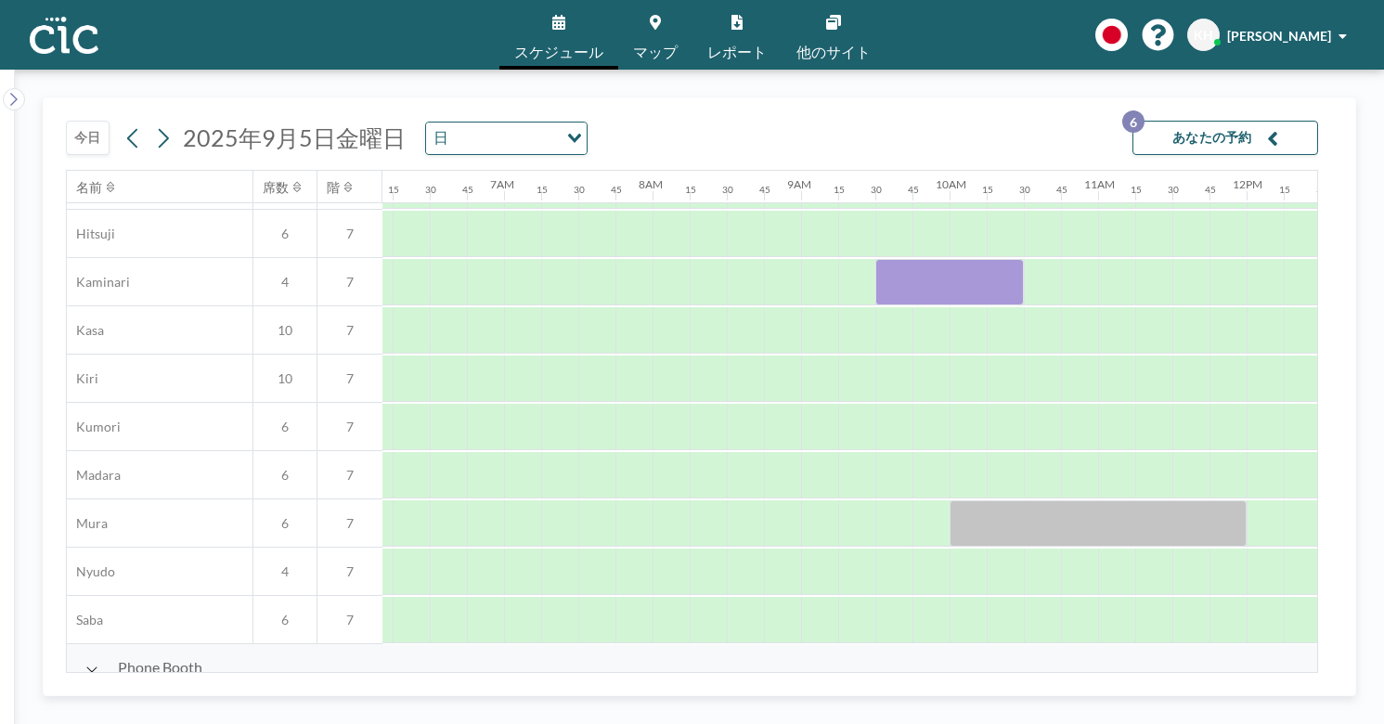
scroll to position [104, 918]
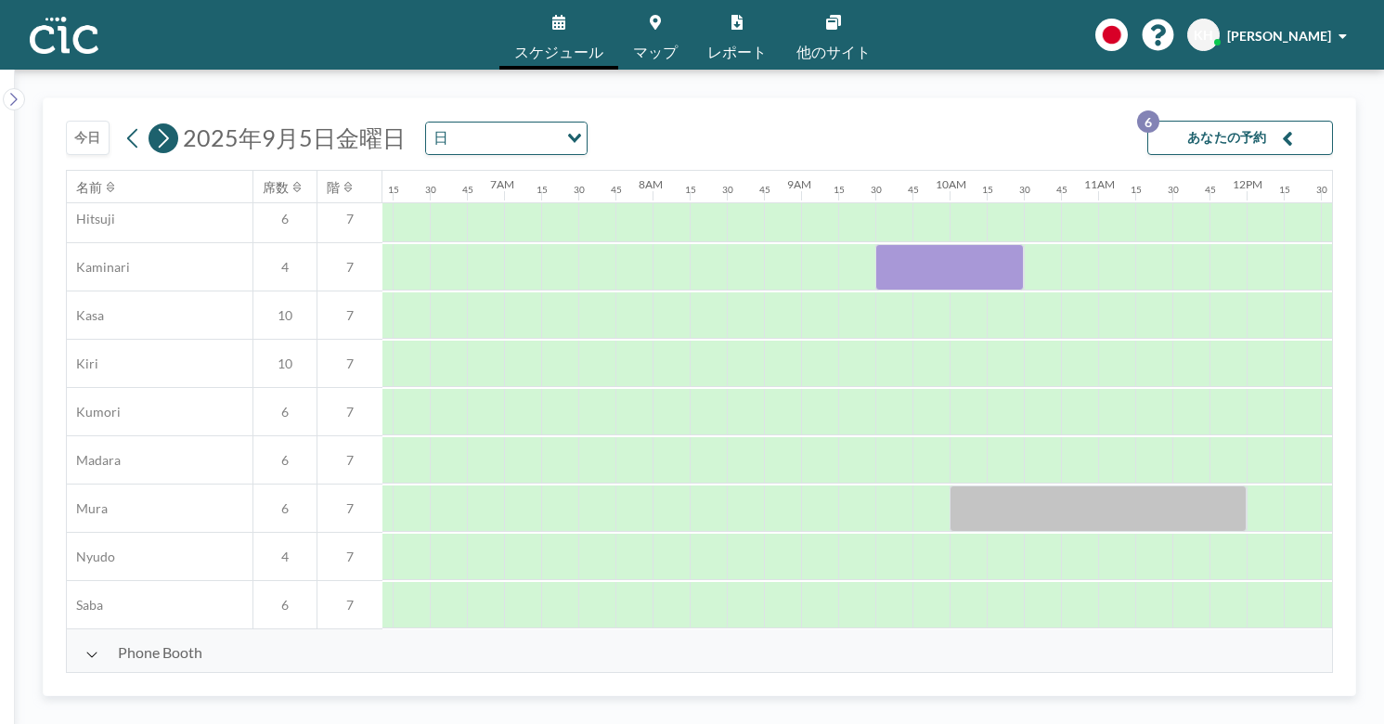
click at [148, 123] on button at bounding box center [163, 138] width 30 height 30
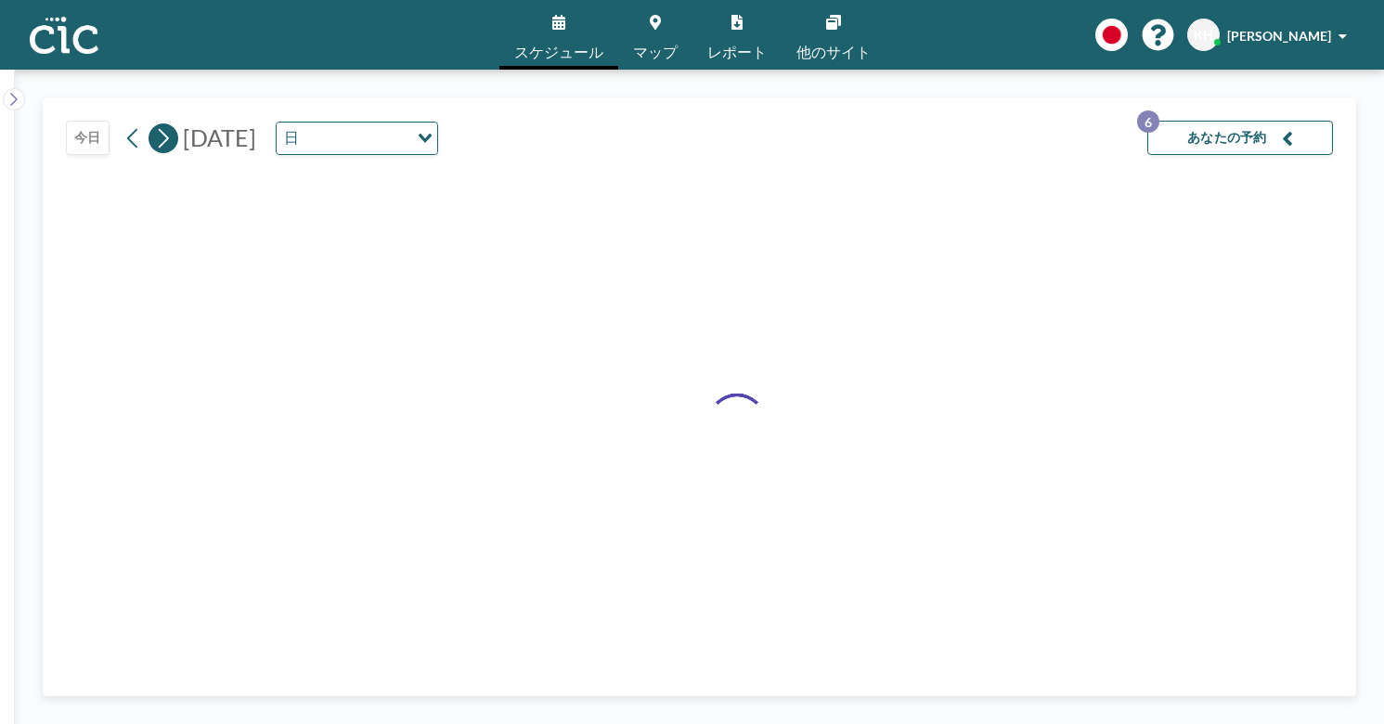
click at [148, 123] on button at bounding box center [163, 138] width 30 height 30
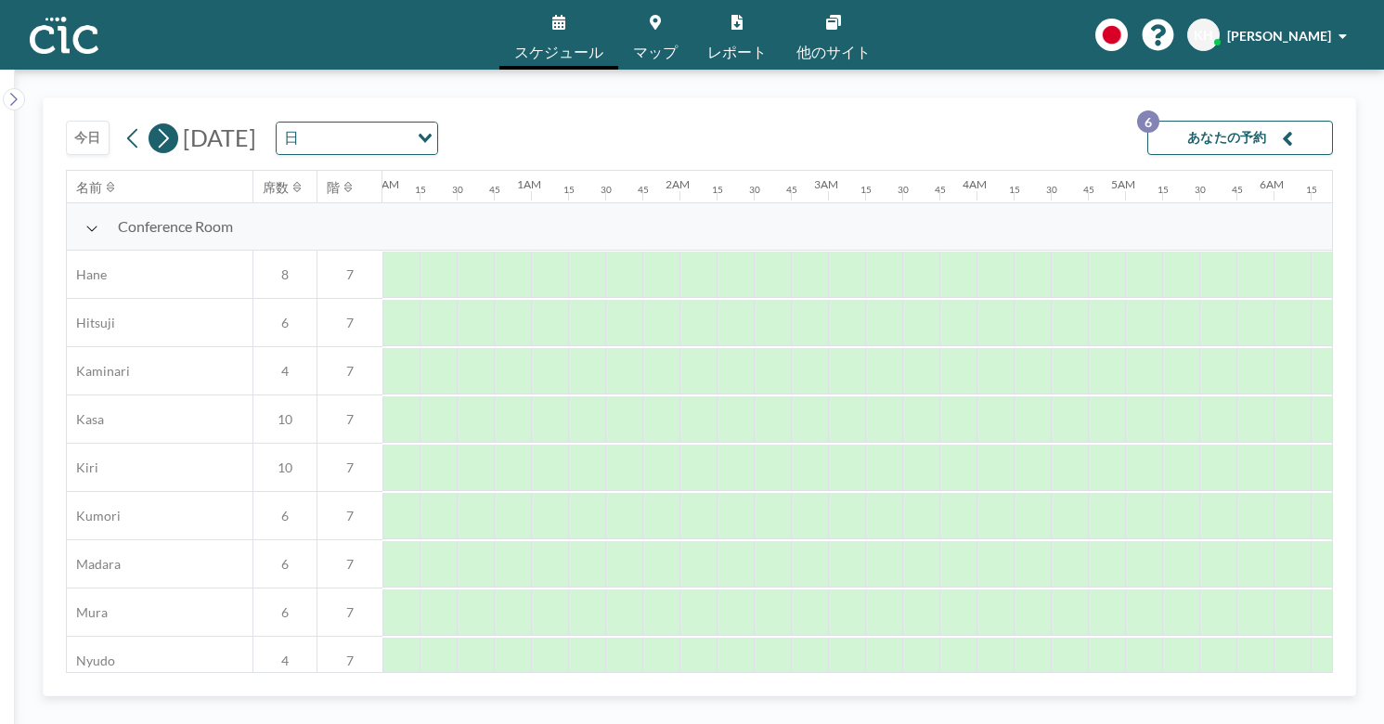
click at [148, 123] on button at bounding box center [163, 138] width 30 height 30
